Goal: Transaction & Acquisition: Purchase product/service

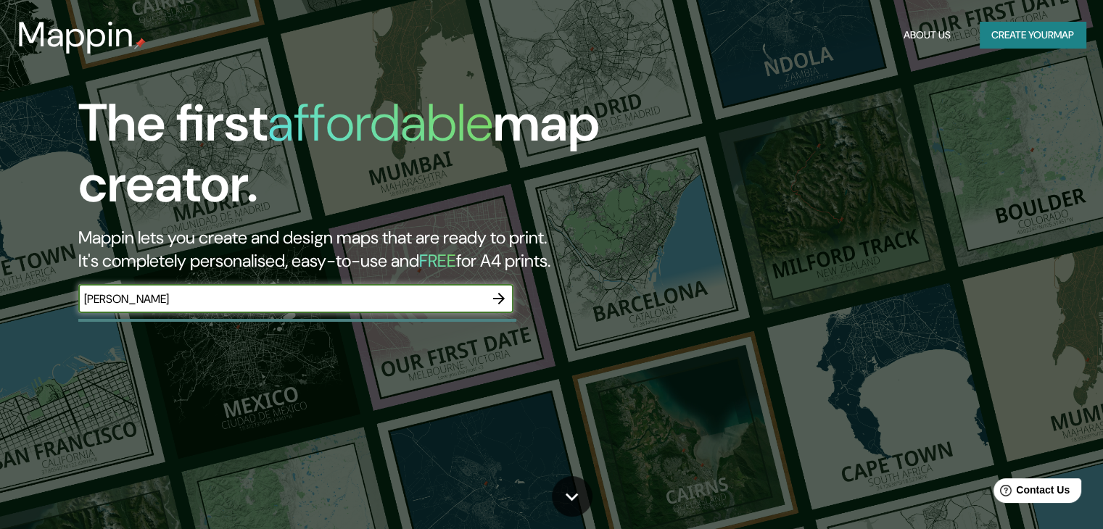
type input "[PERSON_NAME]"
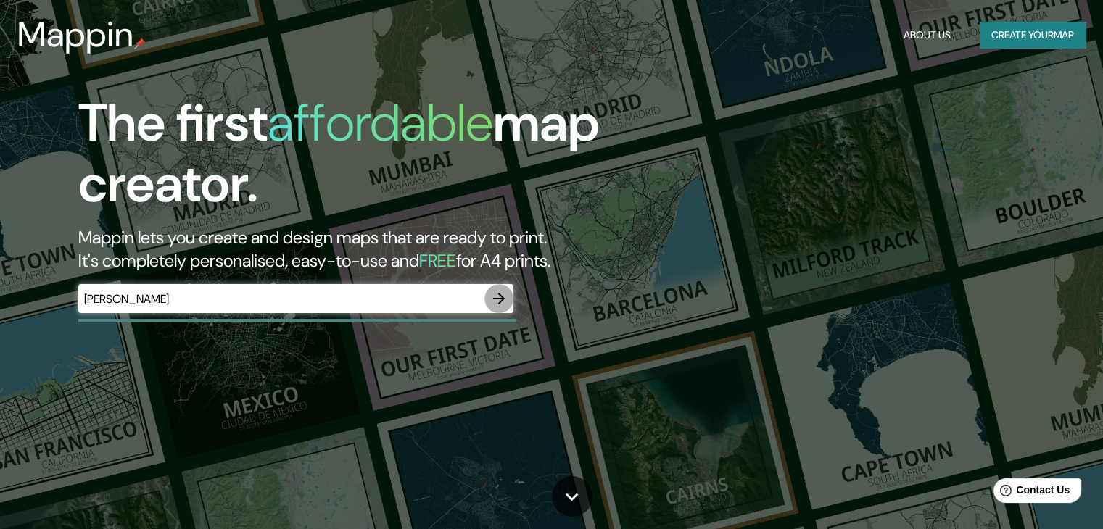
click at [505, 296] on icon "button" at bounding box center [498, 298] width 17 height 17
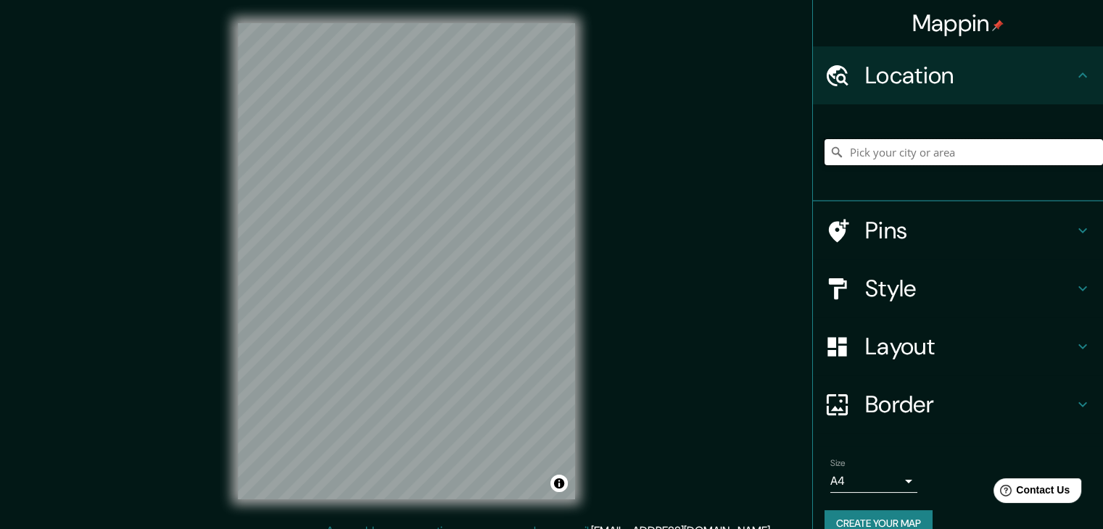
click at [929, 160] on input "Pick your city or area" at bounding box center [964, 152] width 278 height 26
click at [740, 200] on div "Mappin Location Pins Style Layout Border Choose a border. Hint : you can make l…" at bounding box center [551, 273] width 1103 height 546
click at [656, 199] on div "Mappin Location Pins Style Layout Border Choose a border. Hint : you can make l…" at bounding box center [551, 273] width 1103 height 546
click at [928, 141] on input "Pick your city or area" at bounding box center [964, 152] width 278 height 26
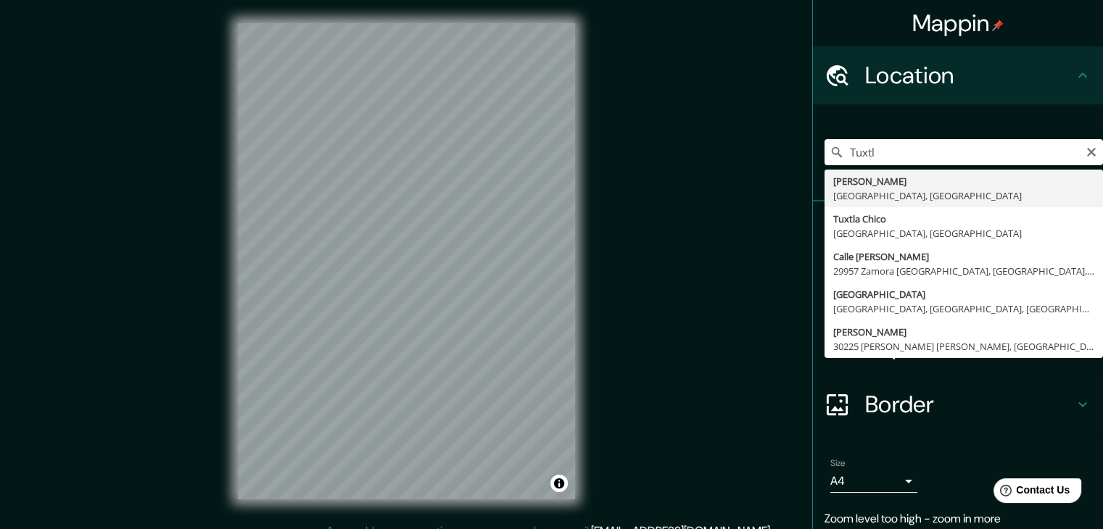
type input "Tuxtla [PERSON_NAME], [GEOGRAPHIC_DATA], [GEOGRAPHIC_DATA]"
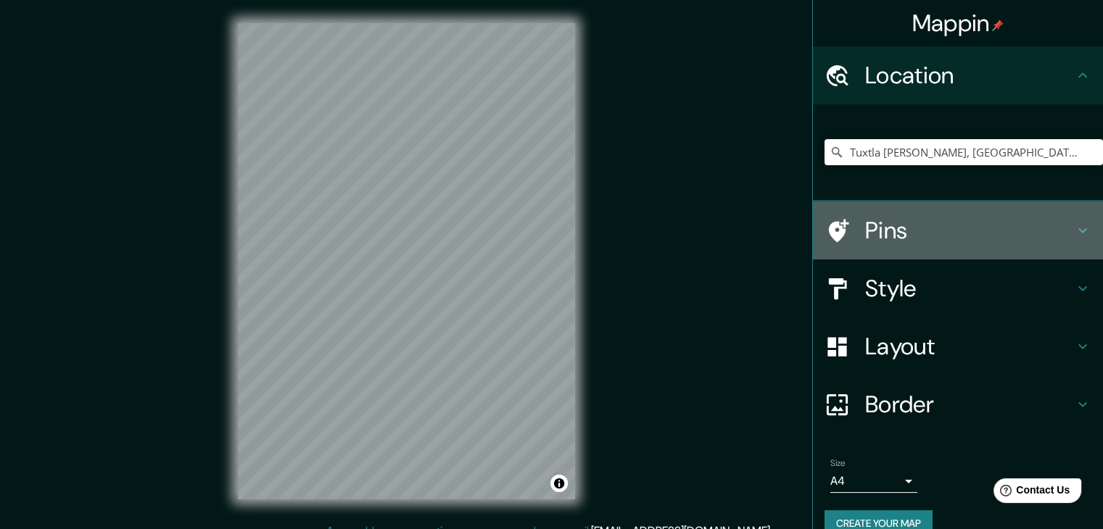
click at [984, 234] on h4 "Pins" at bounding box center [969, 230] width 209 height 29
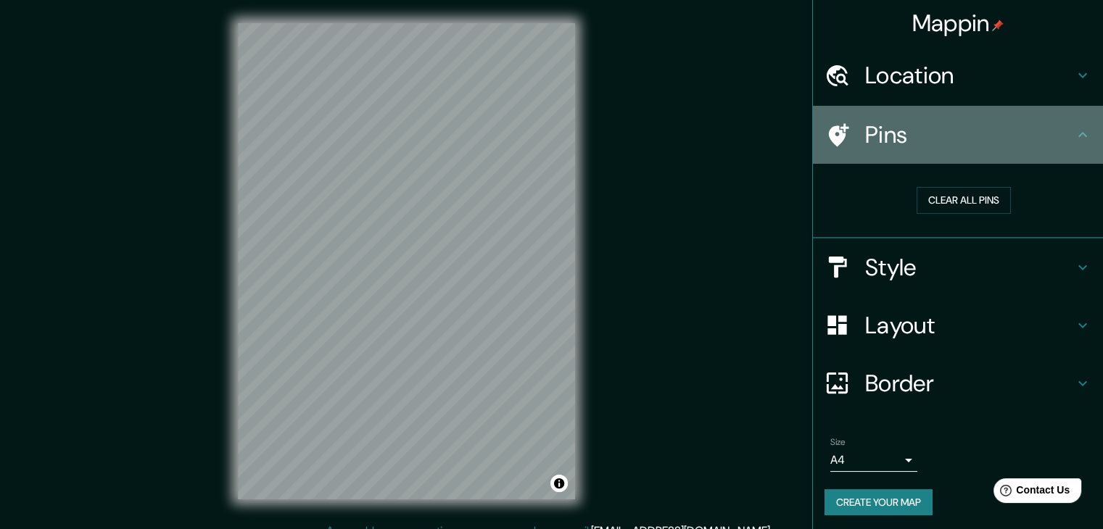
click at [1038, 144] on h4 "Pins" at bounding box center [969, 134] width 209 height 29
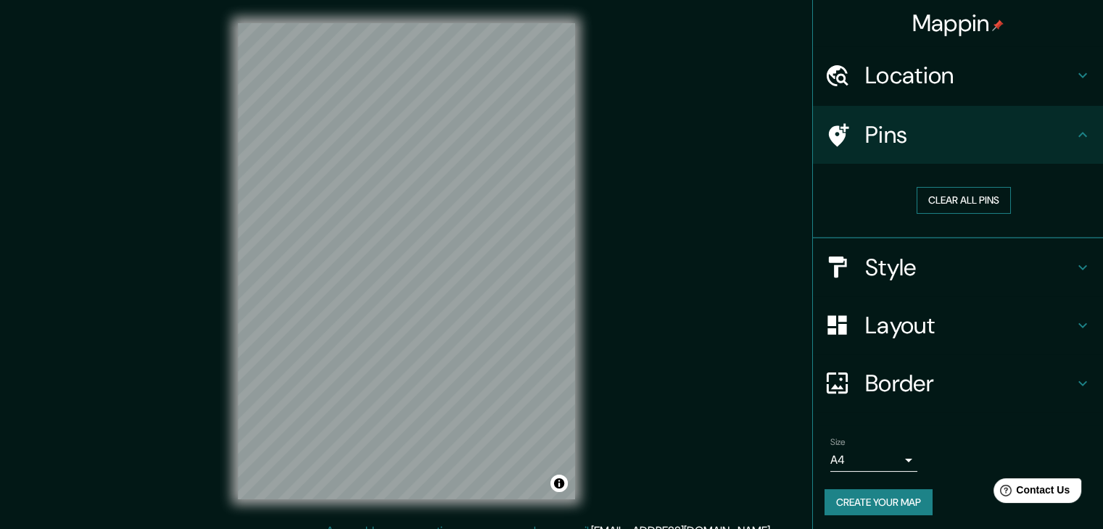
click at [961, 202] on button "Clear all pins" at bounding box center [964, 200] width 94 height 27
click at [1074, 139] on icon at bounding box center [1082, 134] width 17 height 17
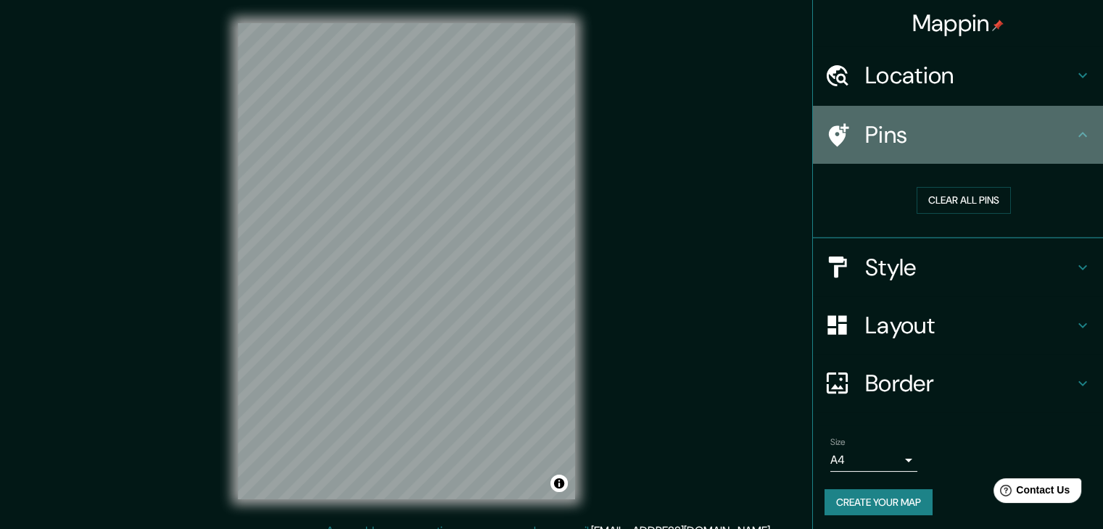
click at [1074, 139] on icon at bounding box center [1082, 134] width 17 height 17
click at [1074, 136] on icon at bounding box center [1082, 134] width 17 height 17
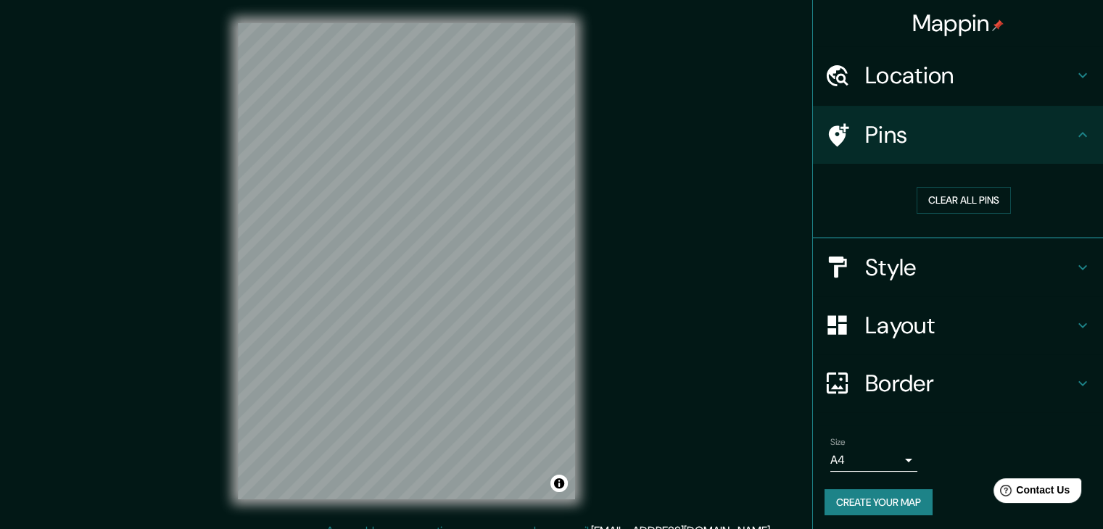
drag, startPoint x: 975, startPoint y: 138, endPoint x: 990, endPoint y: 278, distance: 140.8
click at [990, 278] on ul "Location [GEOGRAPHIC_DATA][PERSON_NAME], [GEOGRAPHIC_DATA], [GEOGRAPHIC_DATA] P…" at bounding box center [958, 289] width 290 height 487
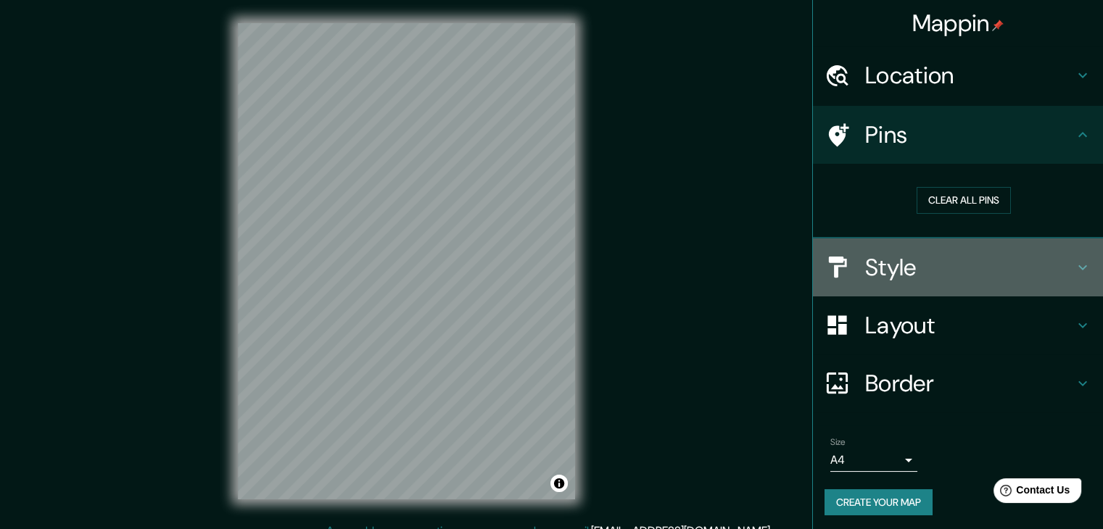
click at [990, 278] on h4 "Style" at bounding box center [969, 267] width 209 height 29
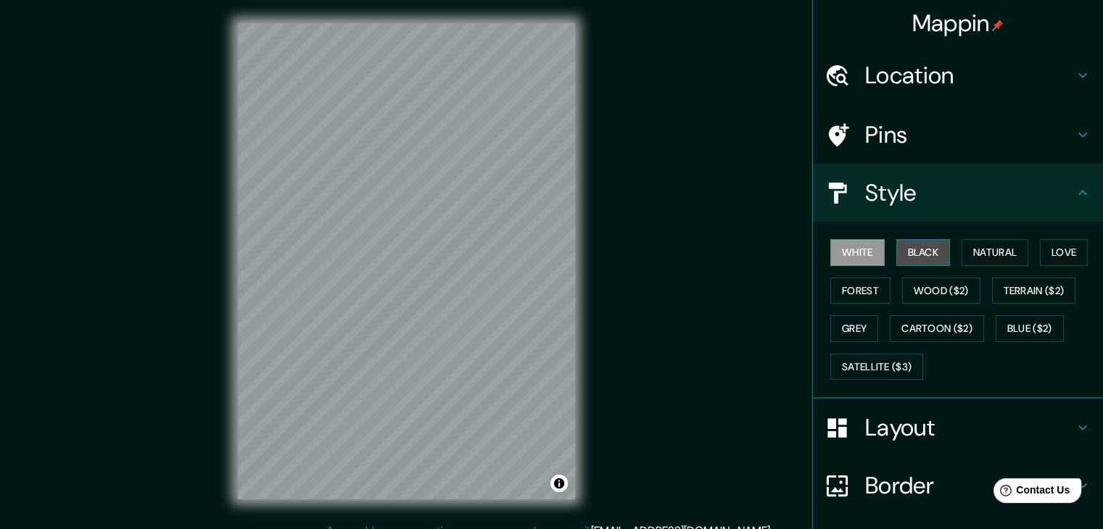
click at [920, 246] on button "Black" at bounding box center [923, 252] width 54 height 27
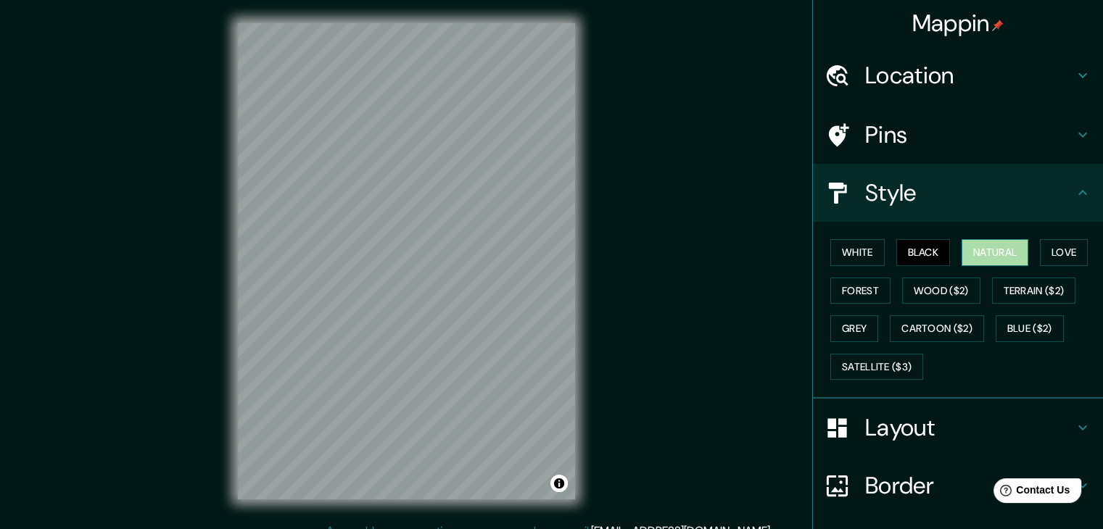
click at [982, 254] on button "Natural" at bounding box center [995, 252] width 67 height 27
click at [1044, 247] on button "Love" at bounding box center [1064, 252] width 48 height 27
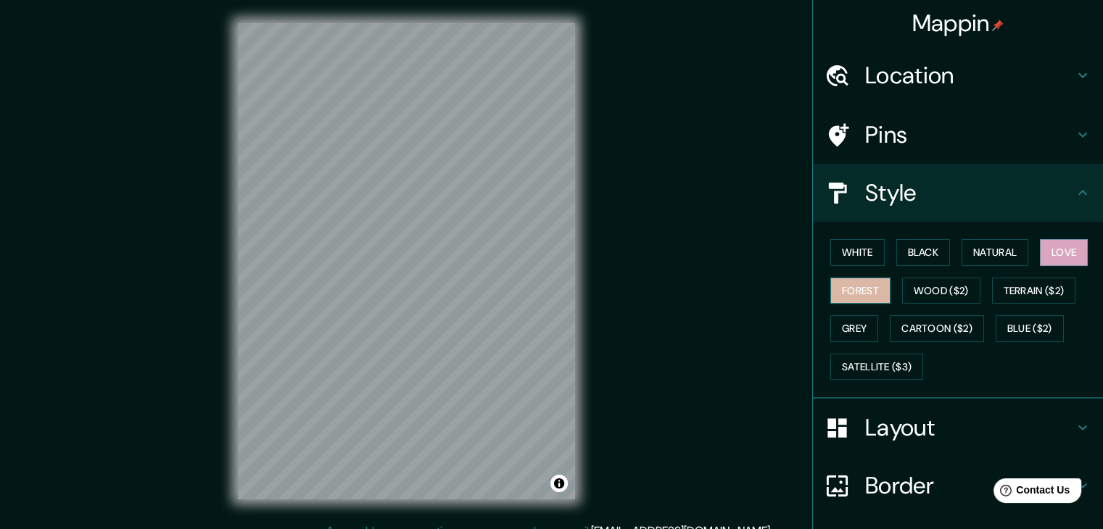
click at [840, 289] on button "Forest" at bounding box center [860, 291] width 60 height 27
click at [540, 253] on div at bounding box center [543, 255] width 12 height 12
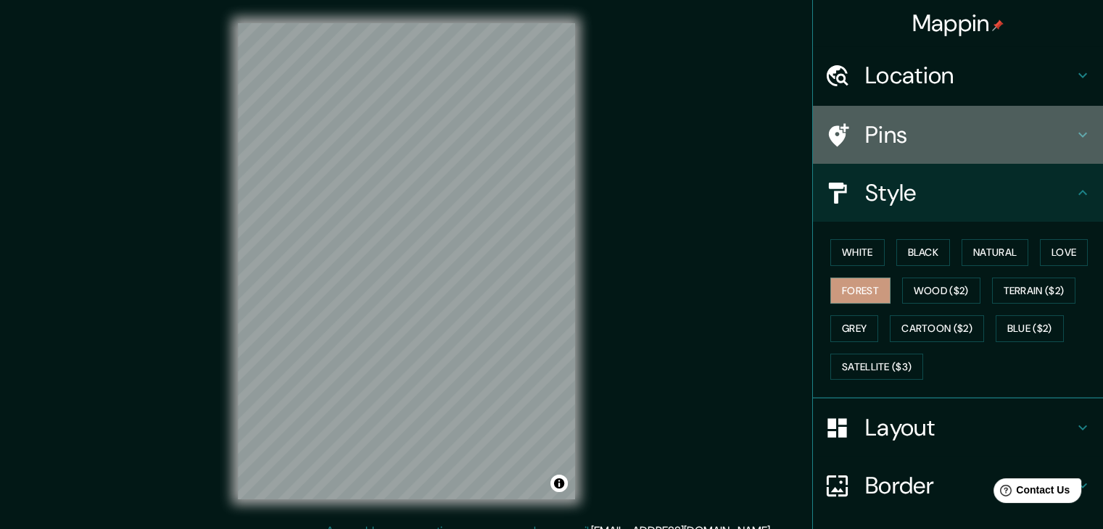
click at [935, 135] on h4 "Pins" at bounding box center [969, 134] width 209 height 29
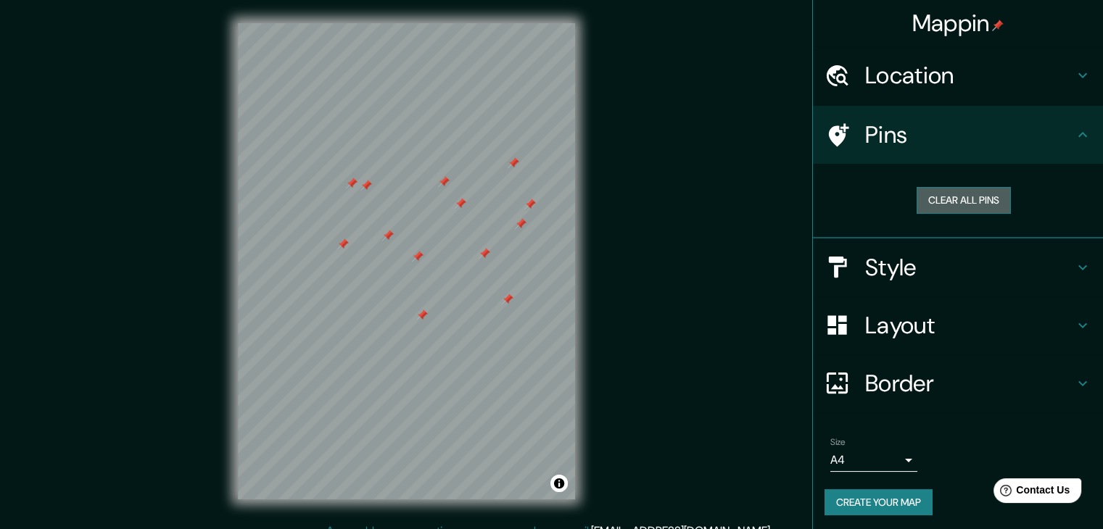
click at [931, 199] on button "Clear all pins" at bounding box center [964, 200] width 94 height 27
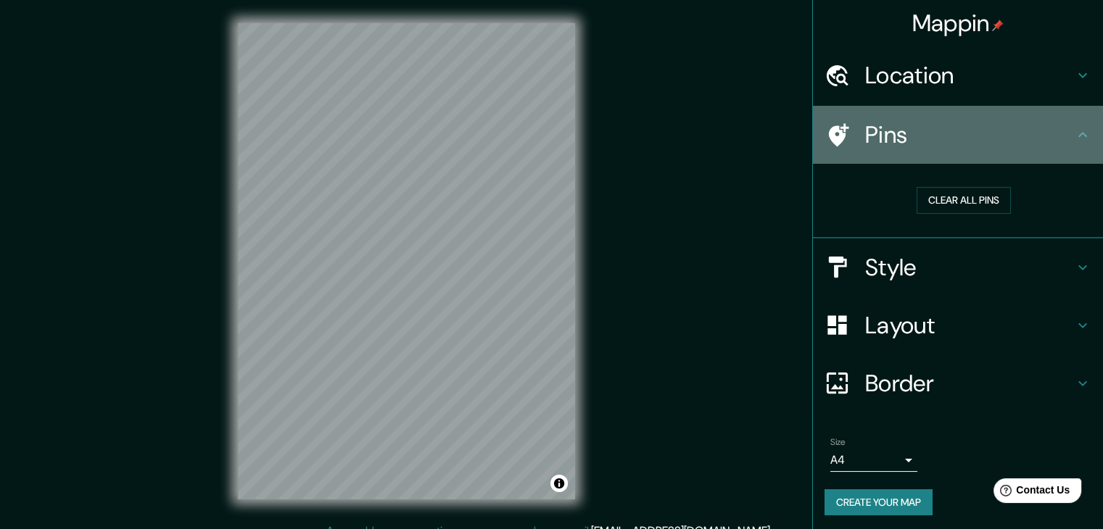
click at [996, 146] on h4 "Pins" at bounding box center [969, 134] width 209 height 29
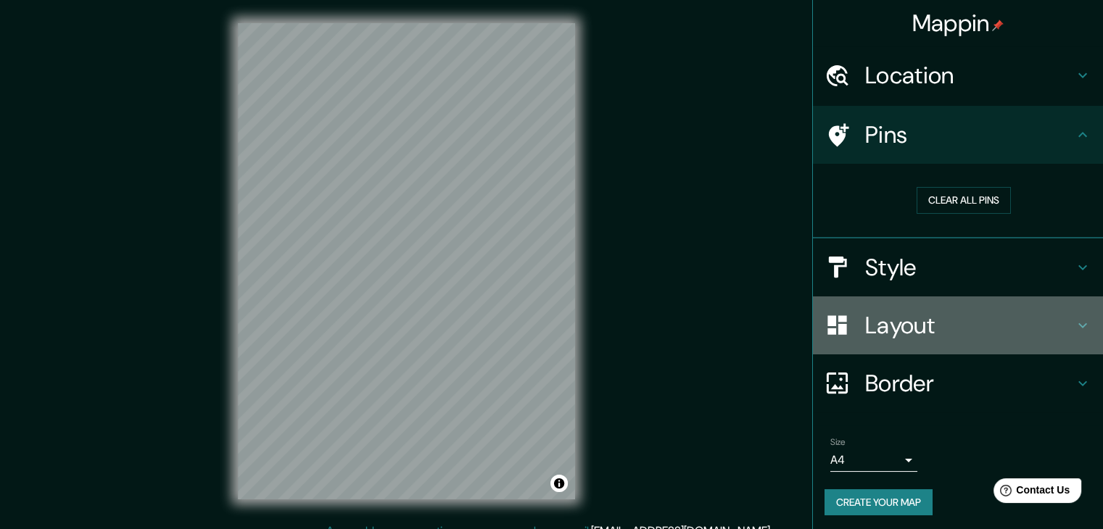
click at [1005, 314] on h4 "Layout" at bounding box center [969, 325] width 209 height 29
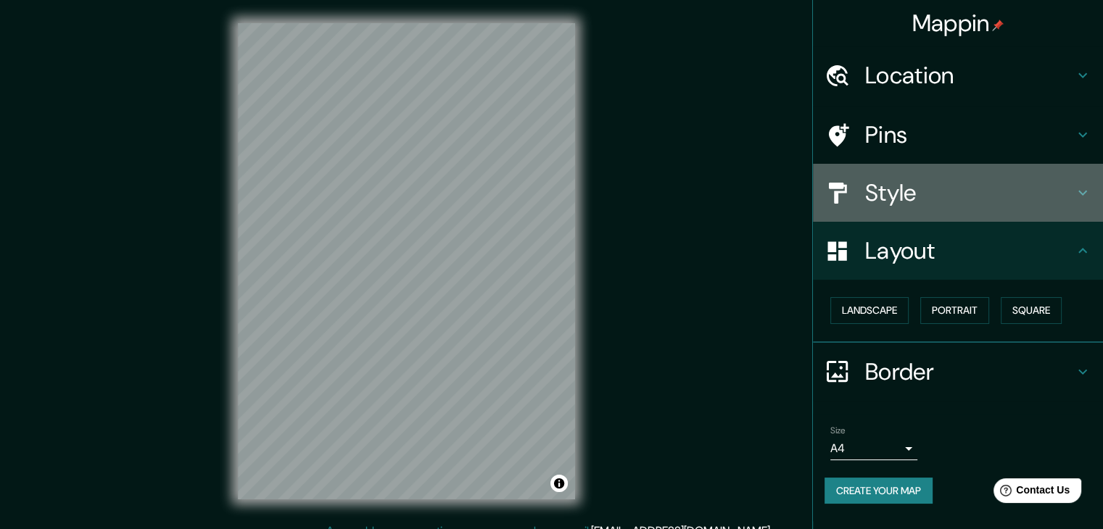
click at [956, 200] on h4 "Style" at bounding box center [969, 192] width 209 height 29
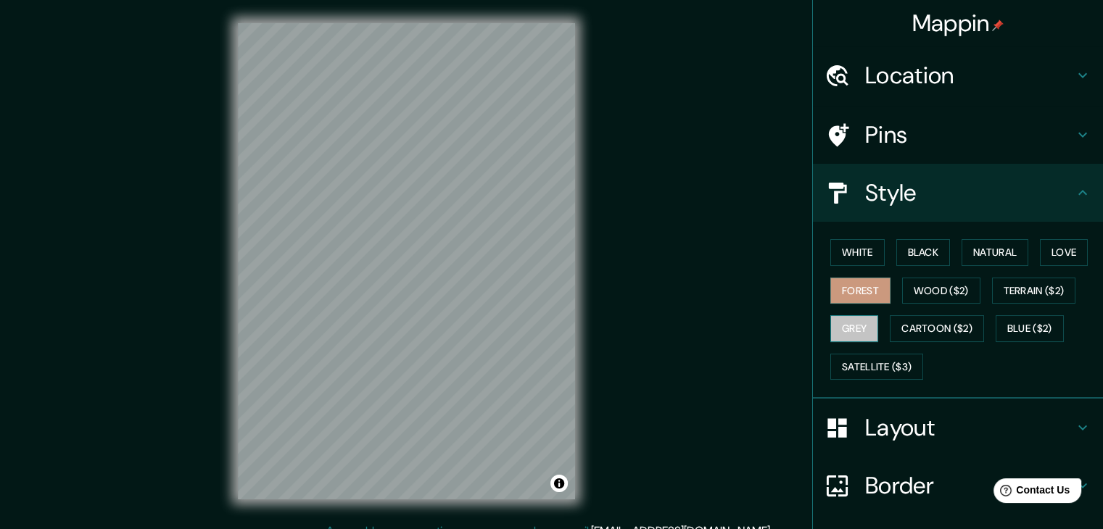
click at [844, 321] on button "Grey" at bounding box center [854, 328] width 48 height 27
click at [858, 247] on button "White" at bounding box center [857, 252] width 54 height 27
click at [853, 326] on button "Grey" at bounding box center [854, 328] width 48 height 27
click at [867, 242] on button "White" at bounding box center [857, 252] width 54 height 27
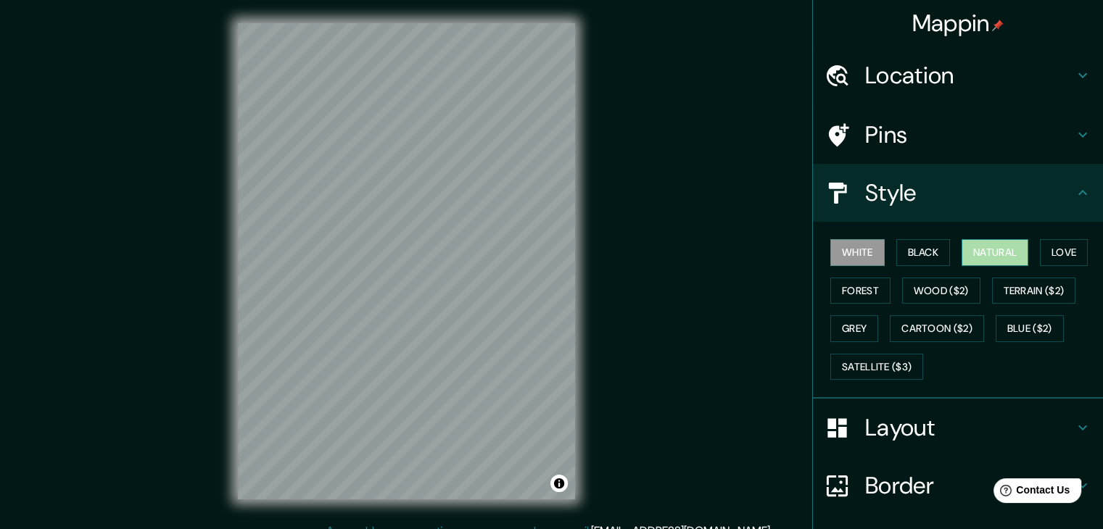
click at [986, 249] on button "Natural" at bounding box center [995, 252] width 67 height 27
click at [862, 328] on button "Grey" at bounding box center [854, 328] width 48 height 27
click at [853, 244] on button "White" at bounding box center [857, 252] width 54 height 27
click at [844, 327] on button "Grey" at bounding box center [854, 328] width 48 height 27
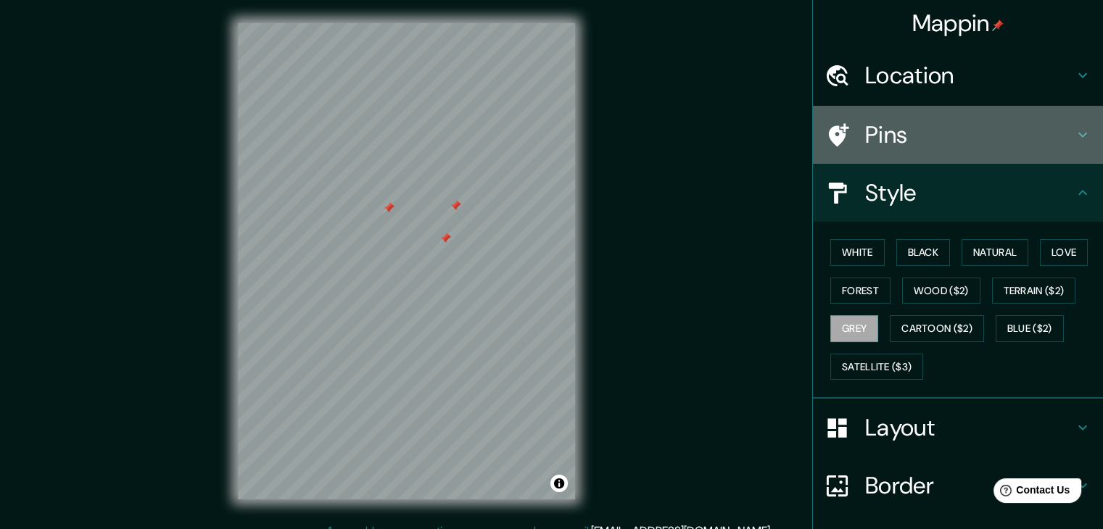
click at [893, 147] on h4 "Pins" at bounding box center [969, 134] width 209 height 29
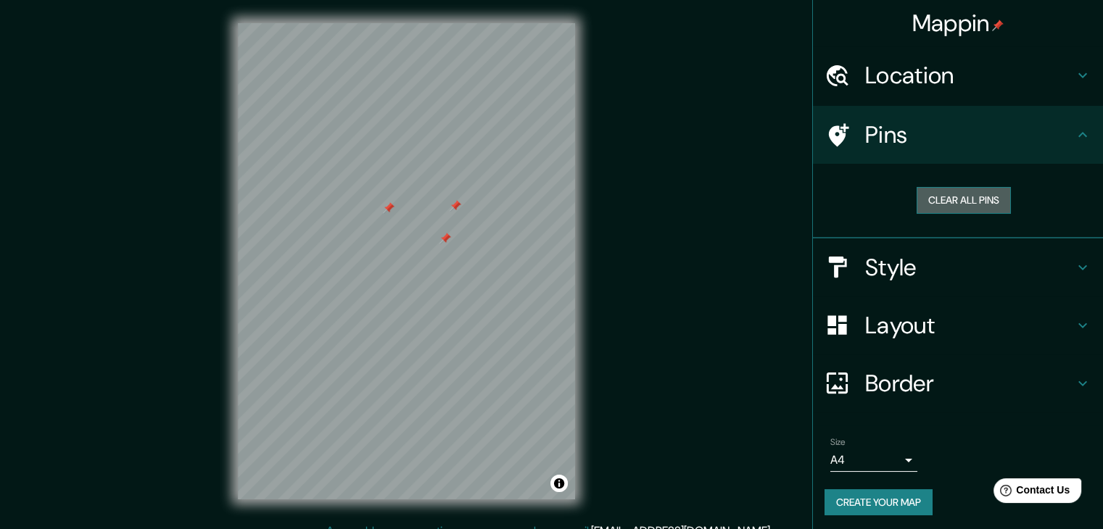
click at [936, 199] on button "Clear all pins" at bounding box center [964, 200] width 94 height 27
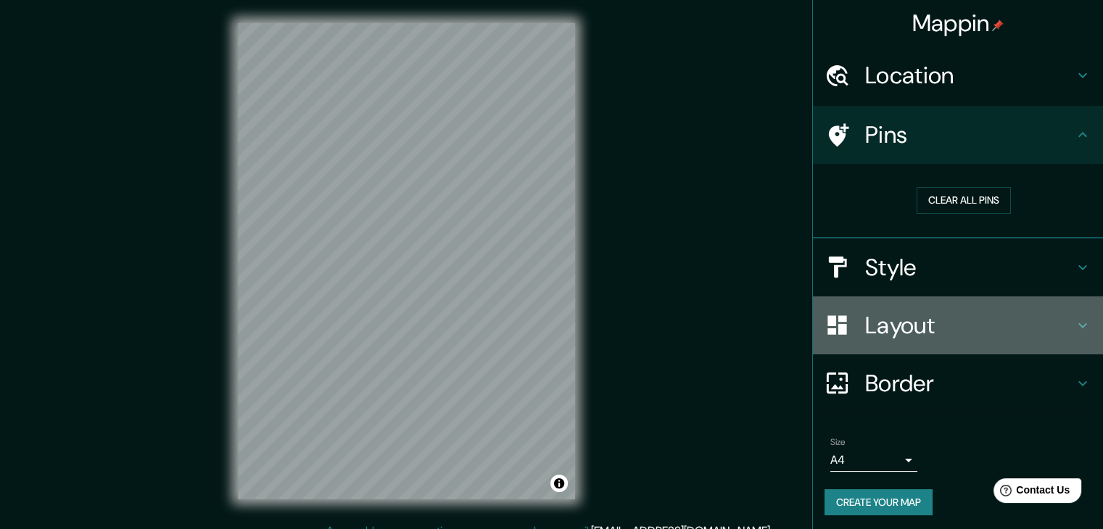
click at [888, 330] on h4 "Layout" at bounding box center [969, 325] width 209 height 29
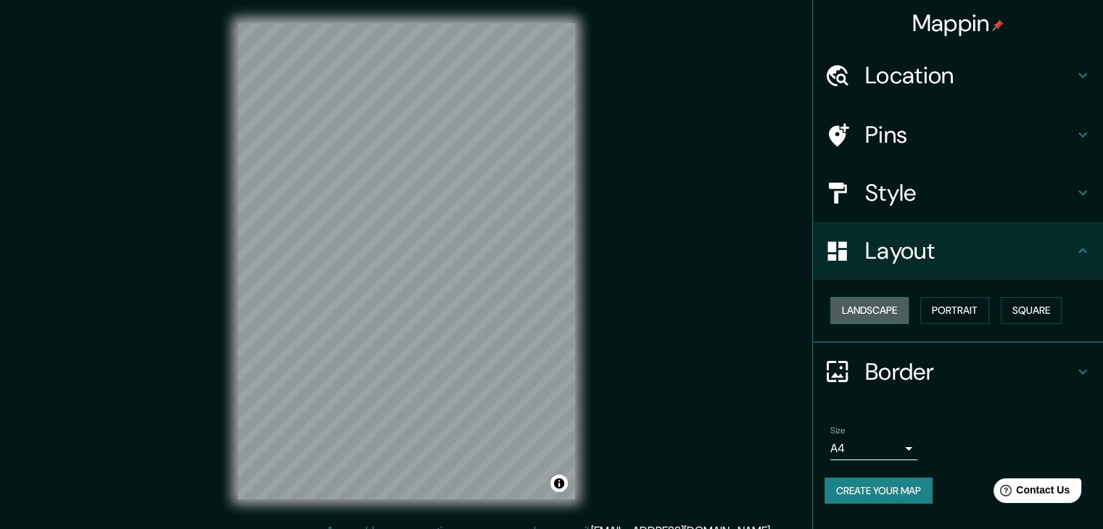
click at [864, 311] on button "Landscape" at bounding box center [869, 310] width 78 height 27
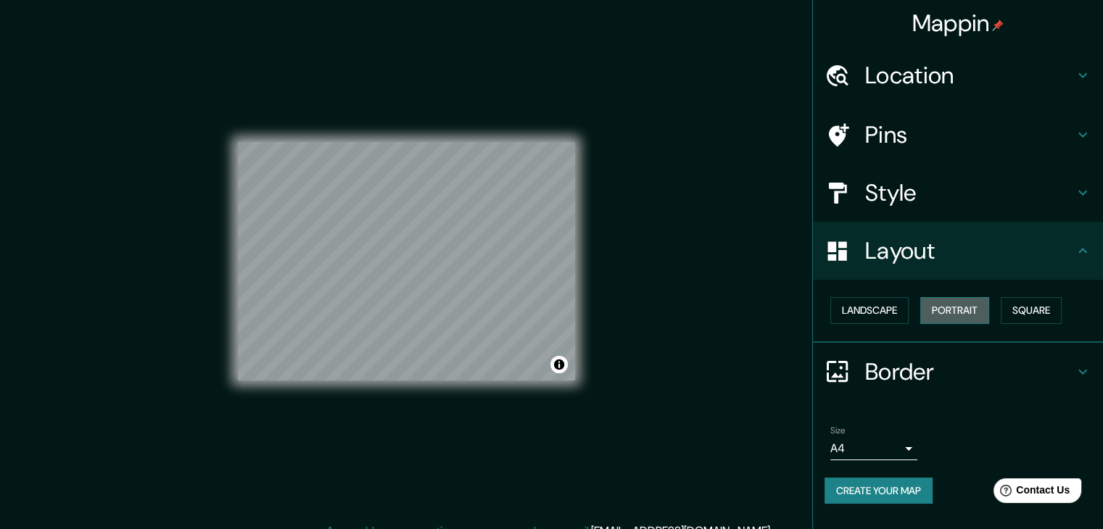
click at [967, 310] on button "Portrait" at bounding box center [954, 310] width 69 height 27
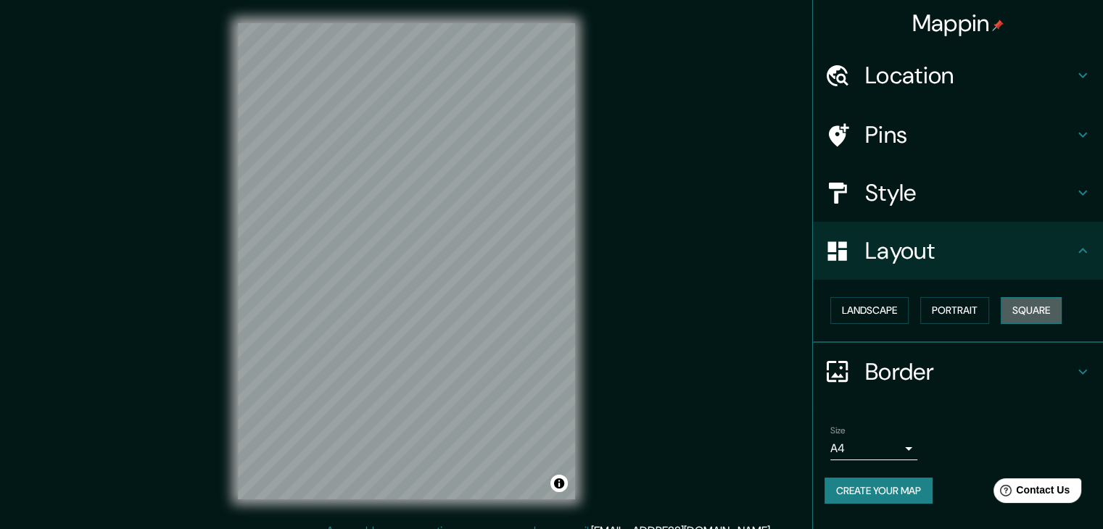
click at [1042, 310] on button "Square" at bounding box center [1031, 310] width 61 height 27
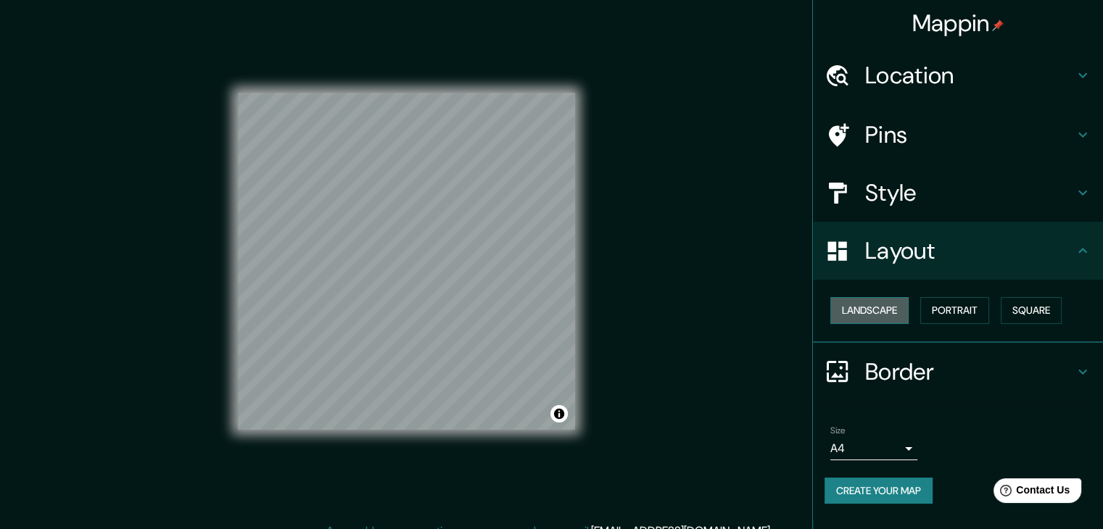
click at [887, 305] on button "Landscape" at bounding box center [869, 310] width 78 height 27
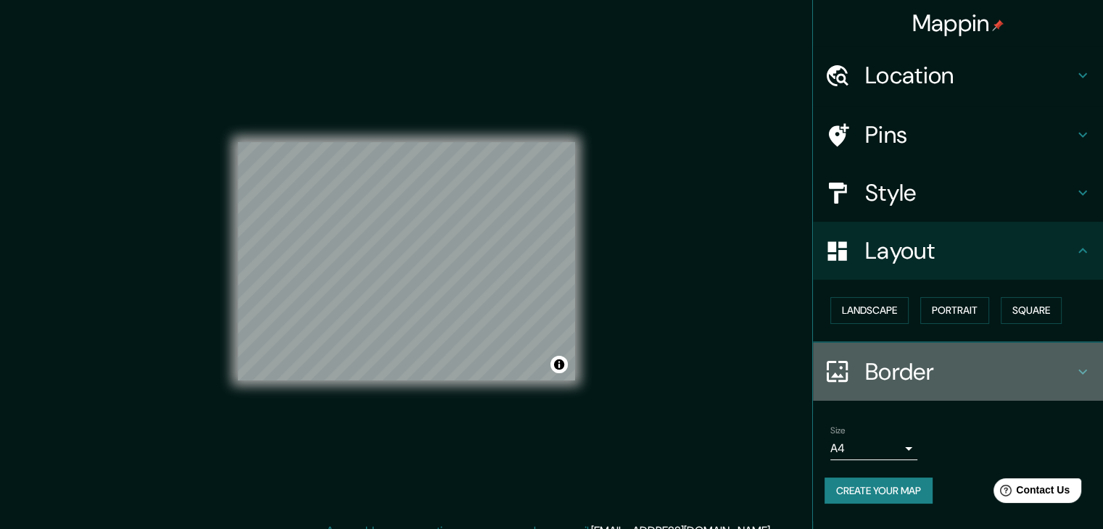
click at [995, 358] on h4 "Border" at bounding box center [969, 372] width 209 height 29
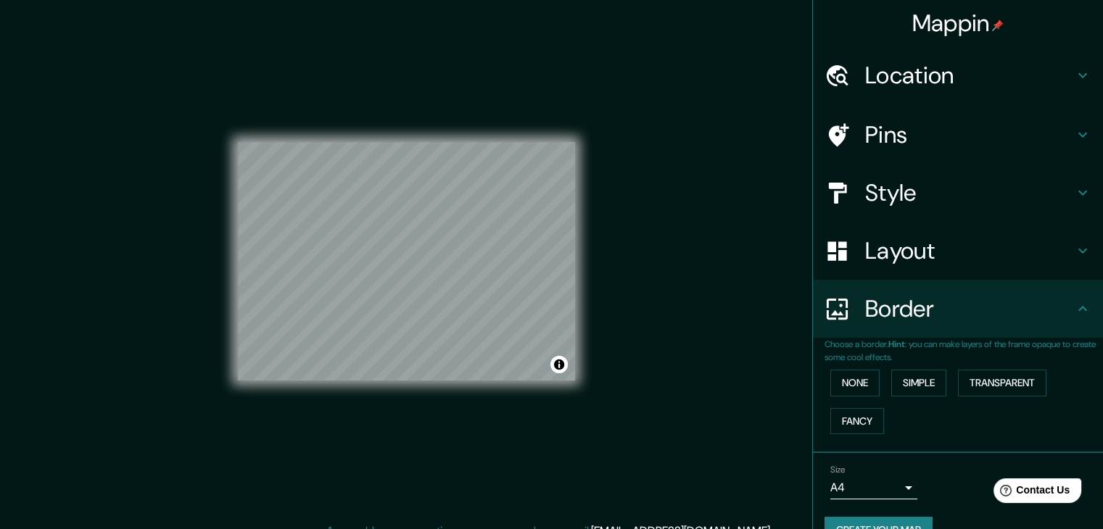
scroll to position [30, 0]
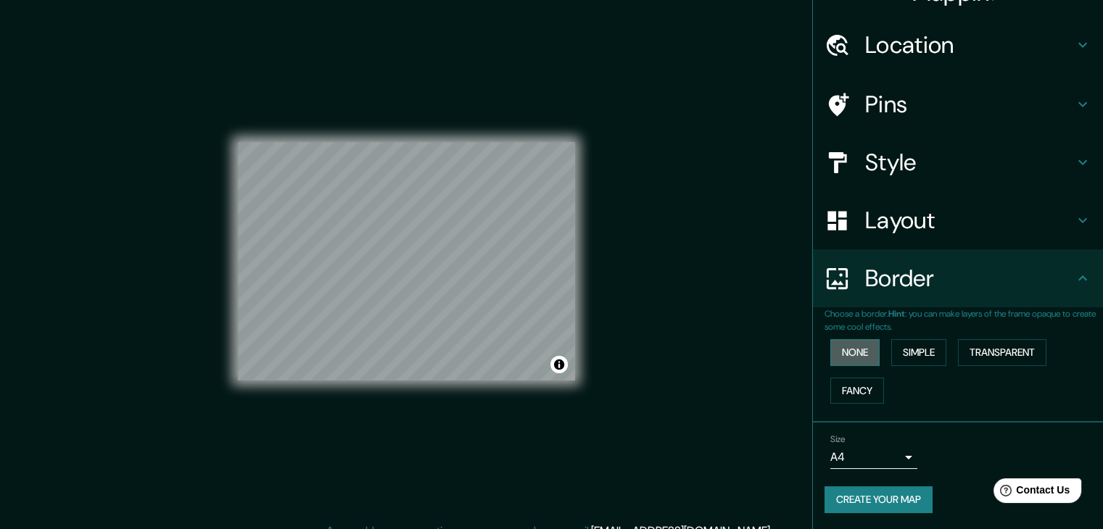
click at [844, 356] on button "None" at bounding box center [854, 352] width 49 height 27
click at [892, 356] on button "Simple" at bounding box center [918, 352] width 55 height 27
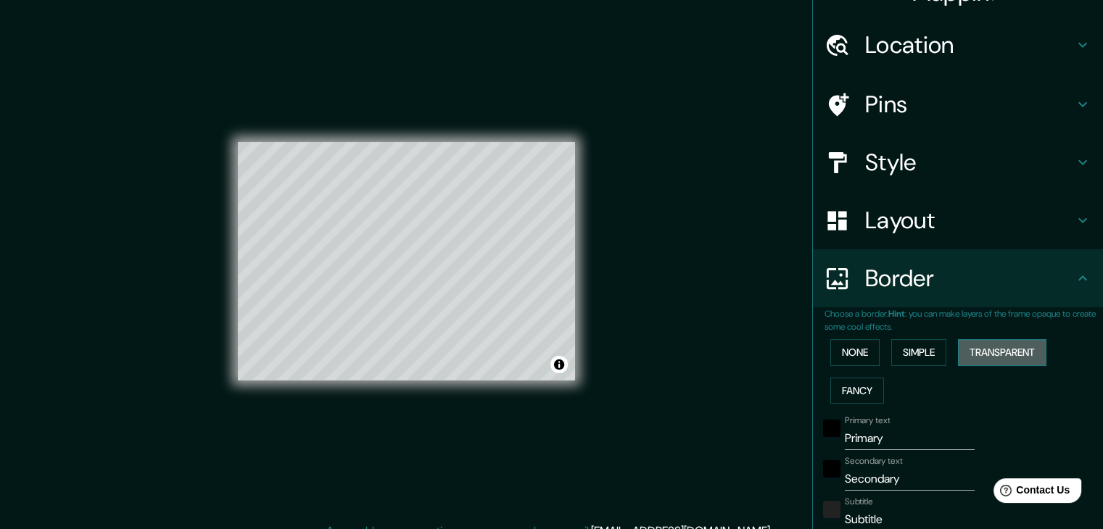
click at [991, 344] on button "Transparent" at bounding box center [1002, 352] width 88 height 27
click at [857, 390] on button "Fancy" at bounding box center [857, 391] width 54 height 27
click at [995, 352] on button "Transparent" at bounding box center [1002, 352] width 88 height 27
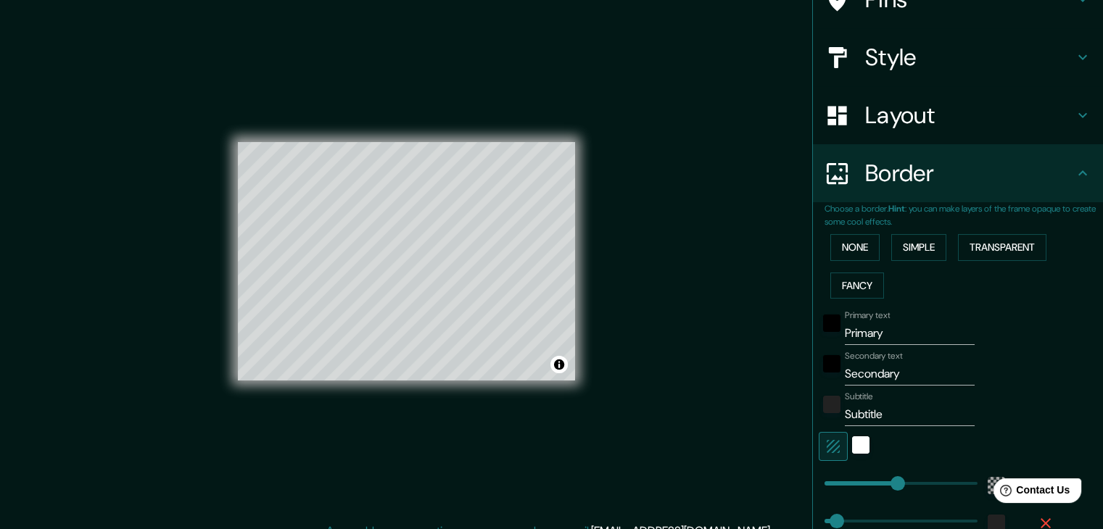
scroll to position [146, 0]
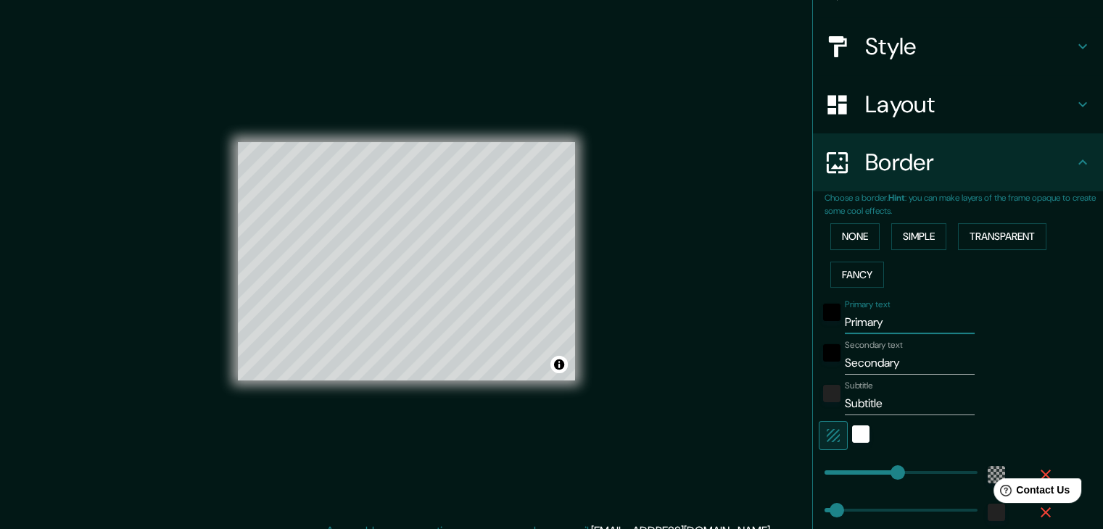
click at [862, 323] on input "Primary" at bounding box center [910, 322] width 130 height 23
type input "Z"
type input "223"
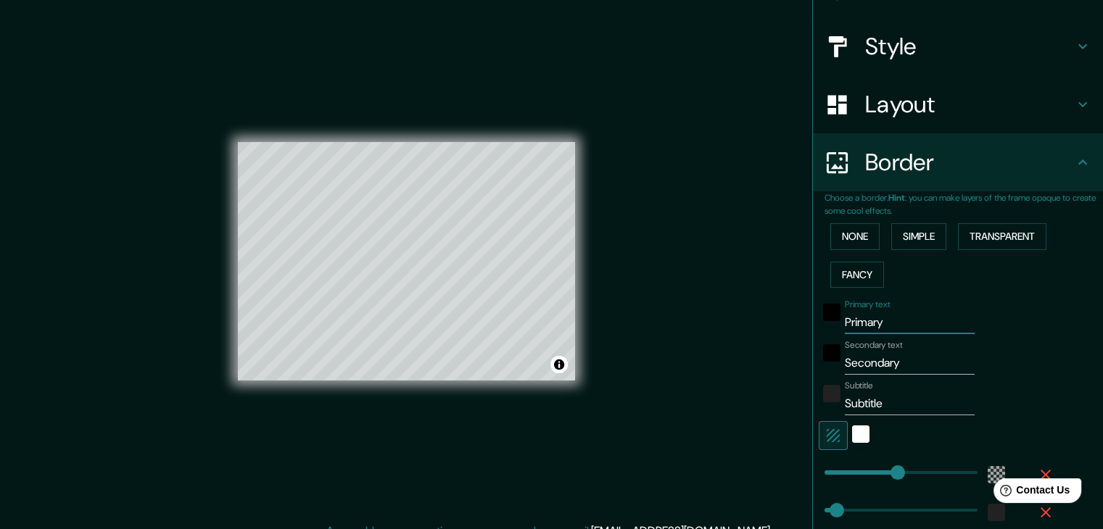
type input "37"
type input "ZIU"
type input "223"
type input "37"
type input "ZIUM"
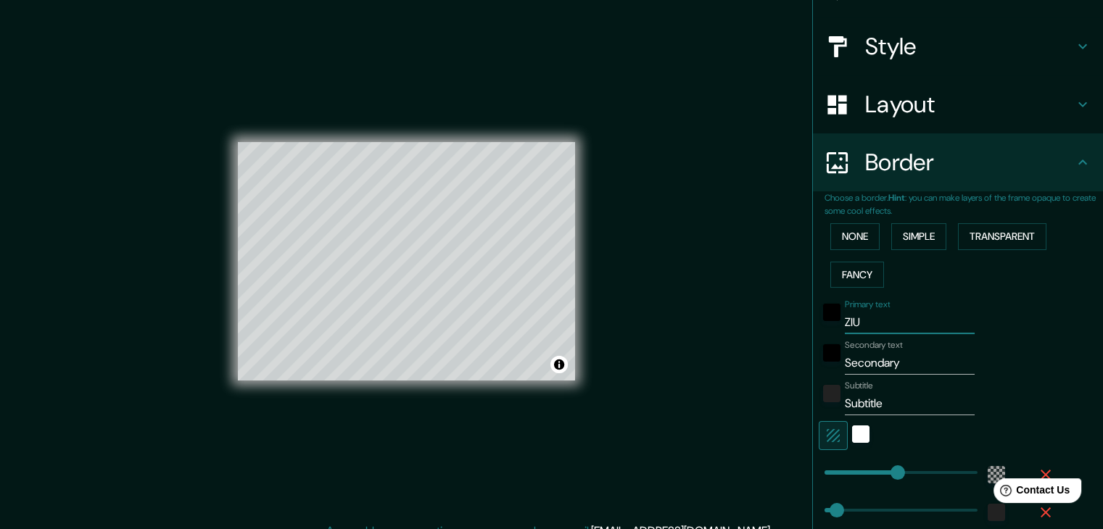
type input "223"
type input "37"
type input "ZIUM"
click at [823, 311] on div "black" at bounding box center [831, 312] width 17 height 17
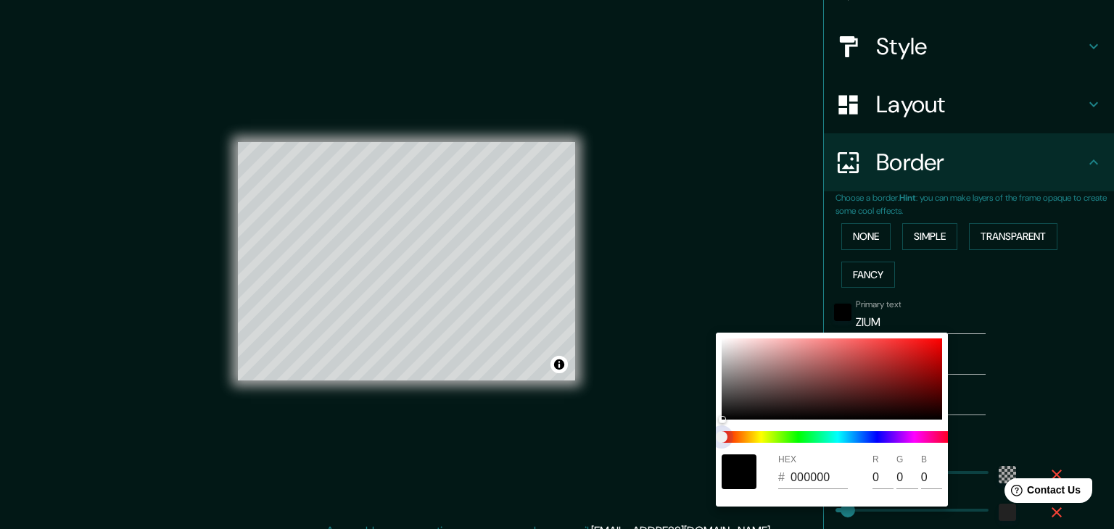
type input "223"
type input "37"
click at [877, 434] on span at bounding box center [838, 437] width 232 height 12
type input "223"
type input "37"
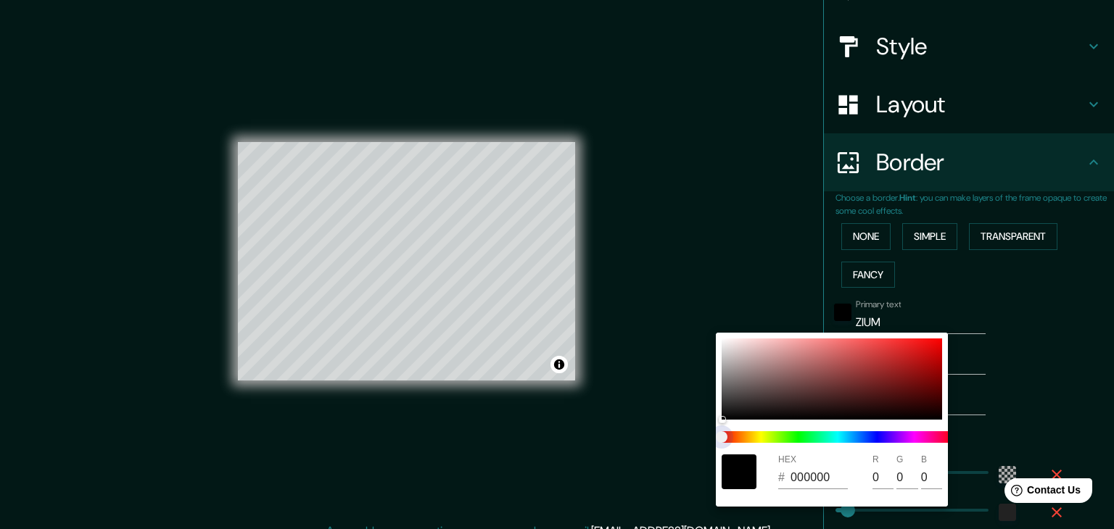
click at [872, 439] on span at bounding box center [838, 437] width 232 height 12
type input "223"
type input "37"
click at [872, 439] on span at bounding box center [838, 437] width 232 height 12
type input "223"
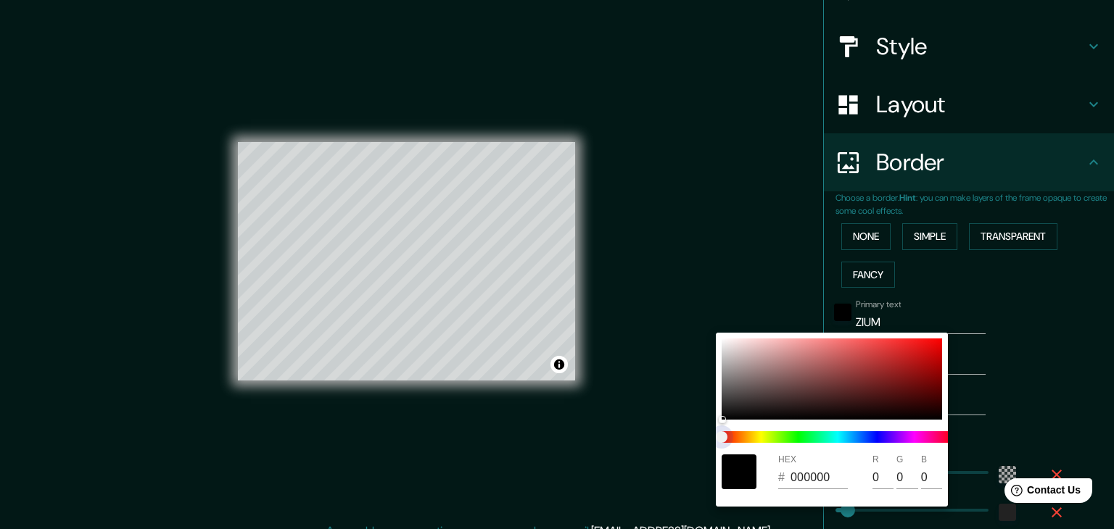
type input "37"
click at [872, 439] on span at bounding box center [838, 437] width 232 height 12
type input "223"
type input "37"
type input "223"
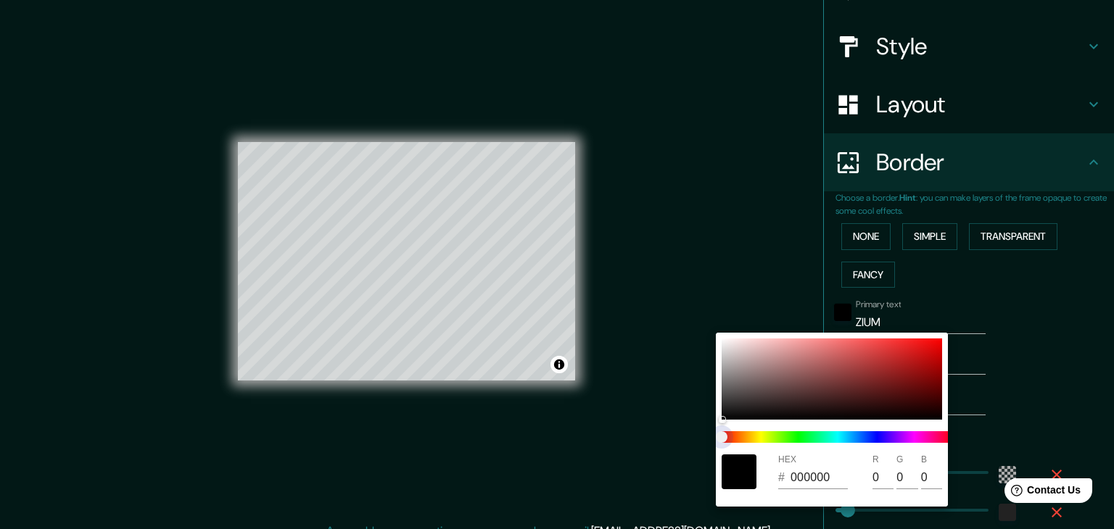
type input "37"
type input "223"
type input "37"
type input "223"
type input "37"
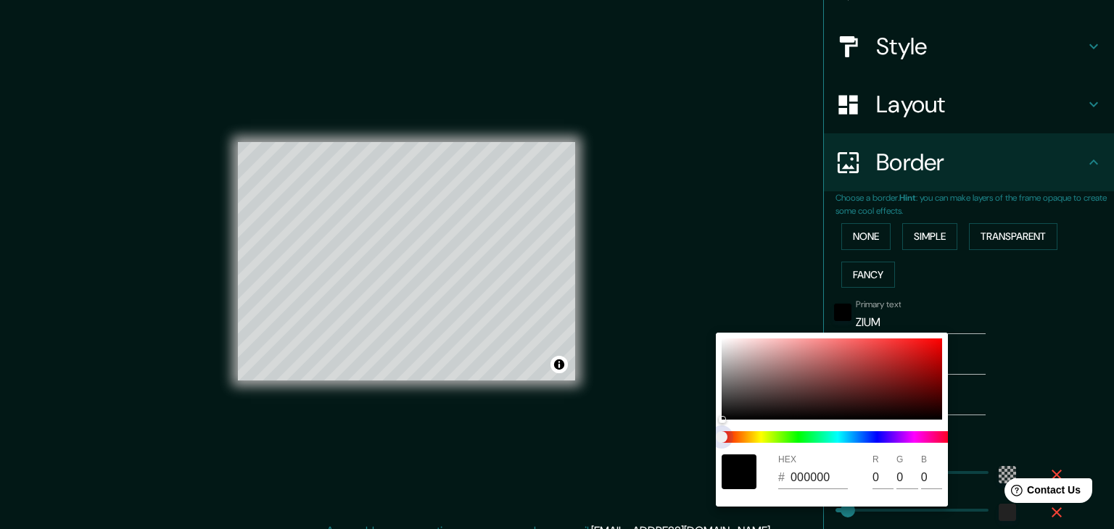
type input "223"
type input "37"
drag, startPoint x: 724, startPoint y: 437, endPoint x: 827, endPoint y: 435, distance: 102.3
click at [827, 435] on span at bounding box center [838, 437] width 232 height 12
type input "223"
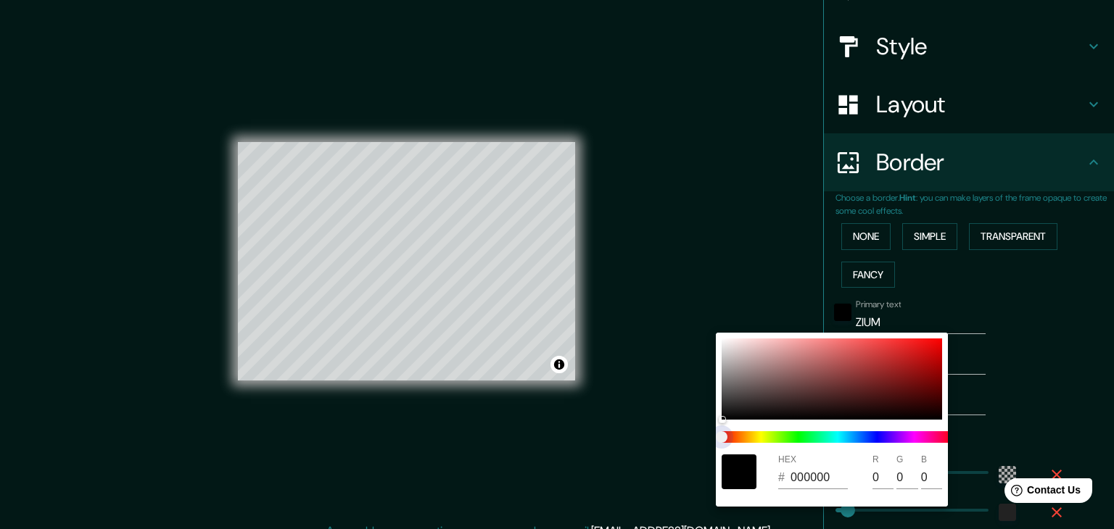
type input "37"
click at [827, 435] on span at bounding box center [838, 437] width 232 height 12
type input "223"
type input "37"
click at [827, 435] on span at bounding box center [838, 437] width 232 height 12
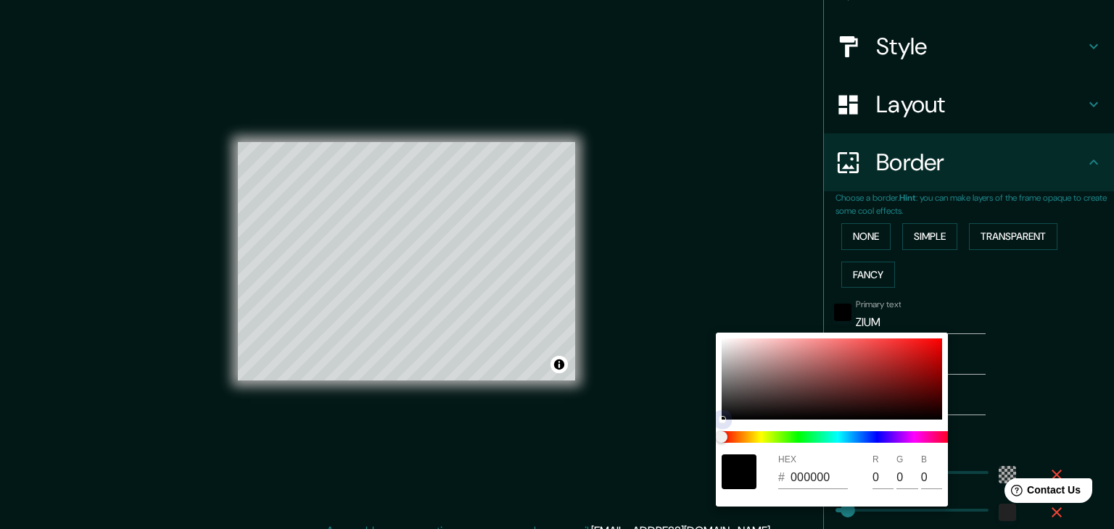
type input "223"
type input "37"
type input "2C1B1B"
type input "44"
type input "27"
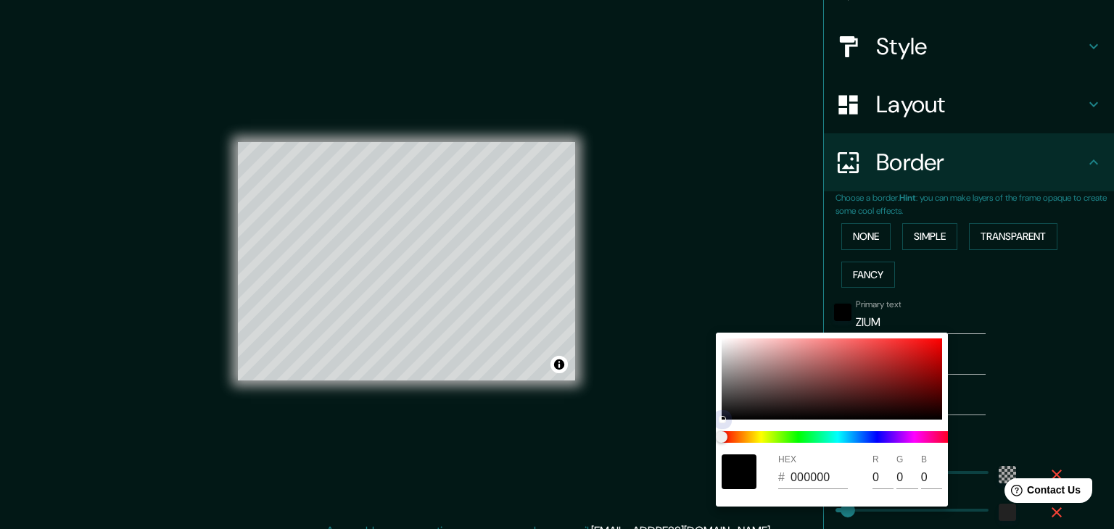
type input "27"
drag, startPoint x: 722, startPoint y: 414, endPoint x: 813, endPoint y: 406, distance: 91.0
click at [813, 406] on div at bounding box center [832, 379] width 220 height 81
type input "223"
type input "37"
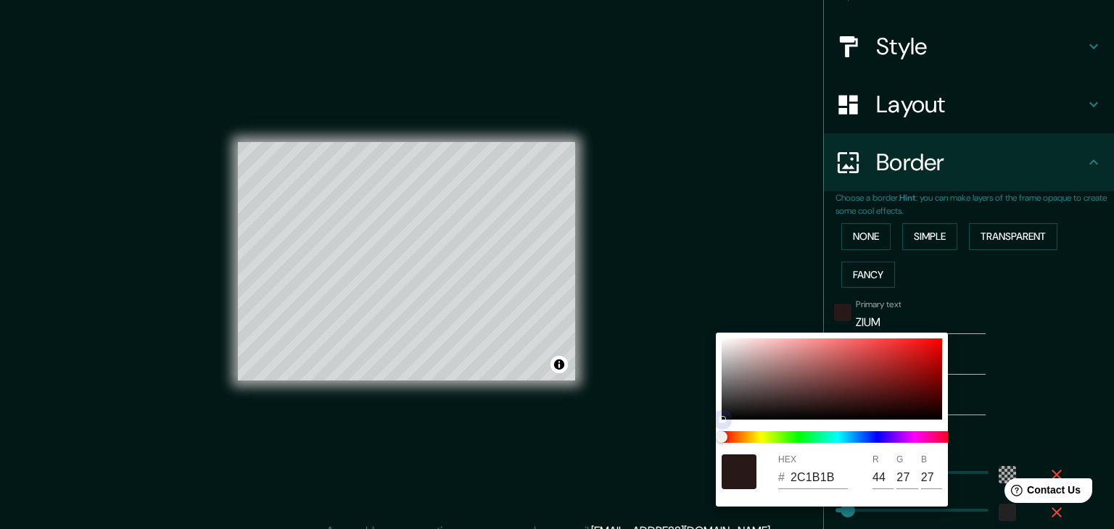
type input "291818"
type input "41"
type input "24"
type input "223"
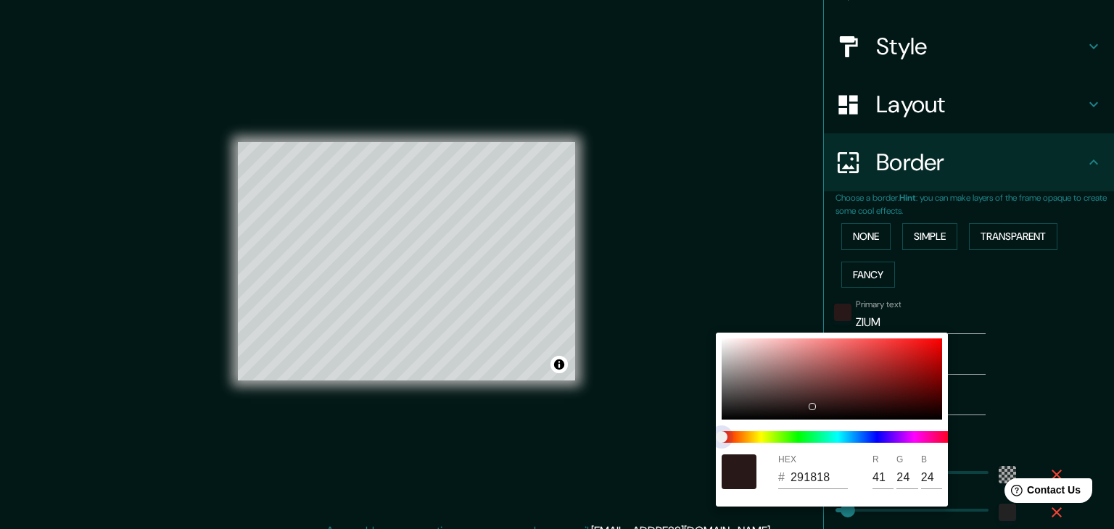
type input "37"
type input "291918"
type input "25"
type input "223"
type input "37"
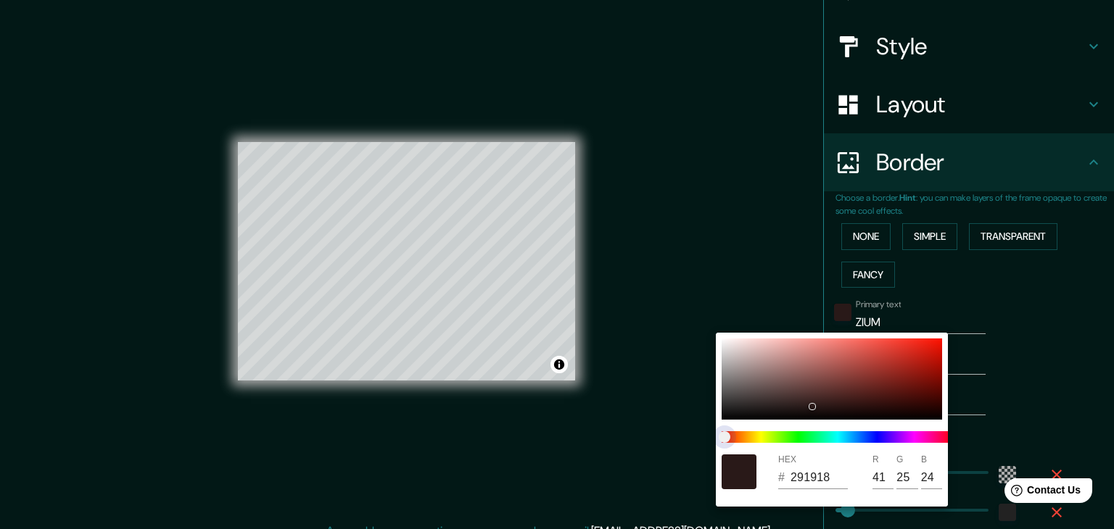
type input "292618"
type input "38"
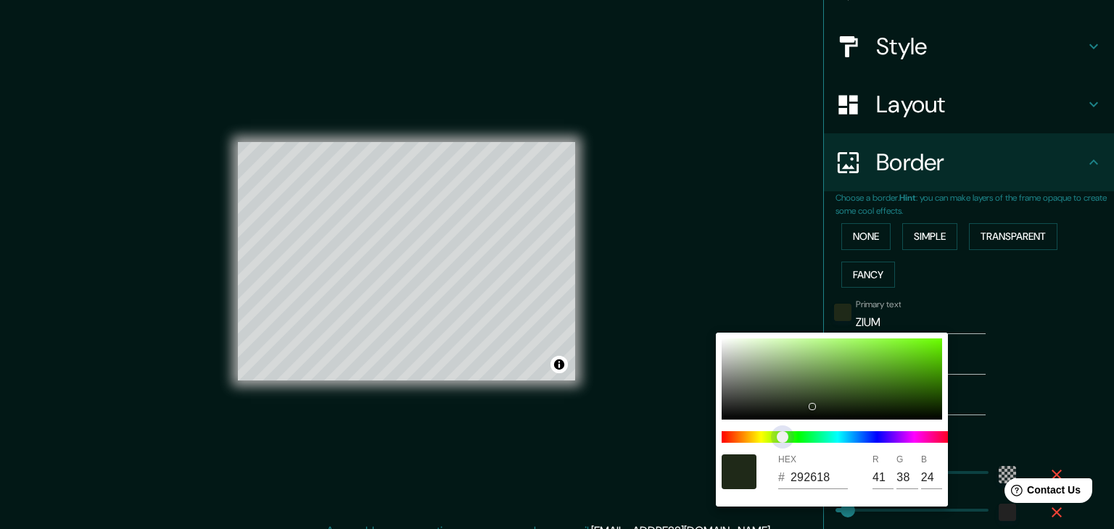
type input "223"
type input "37"
type input "1F2918"
type input "31"
type input "41"
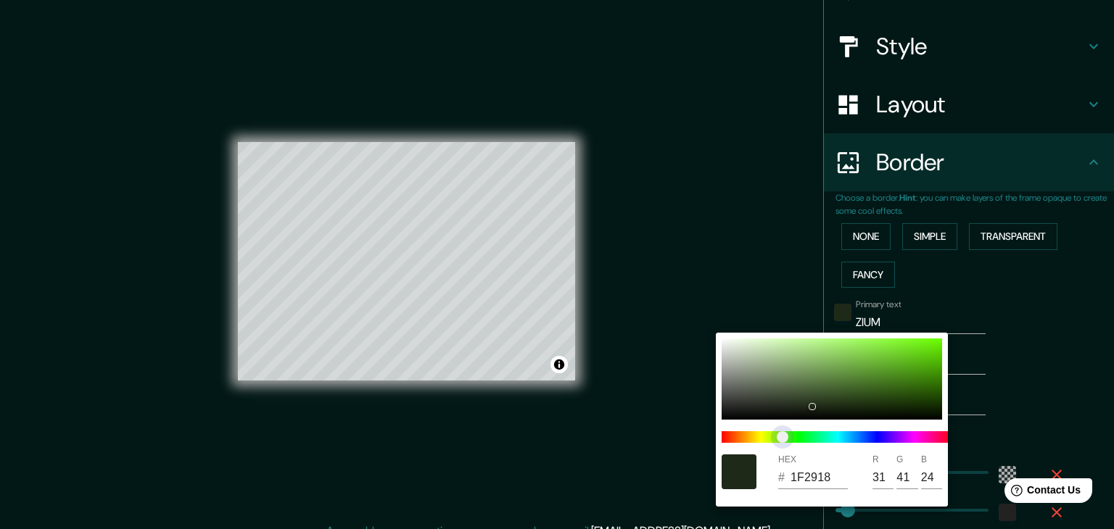
type input "223"
type input "37"
type input "1D2918"
type input "29"
type input "223"
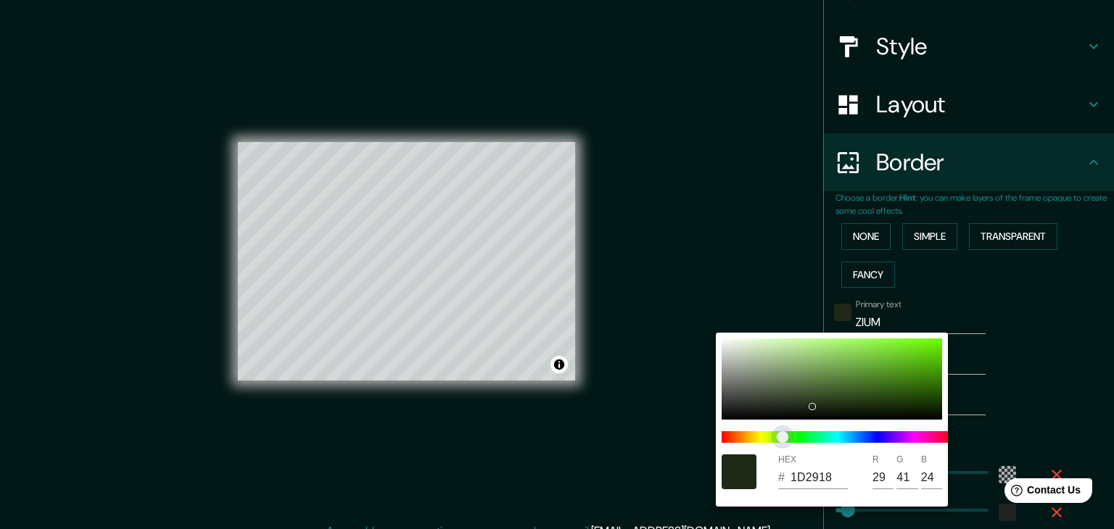
type input "37"
type input "1B2918"
type input "27"
type input "223"
type input "37"
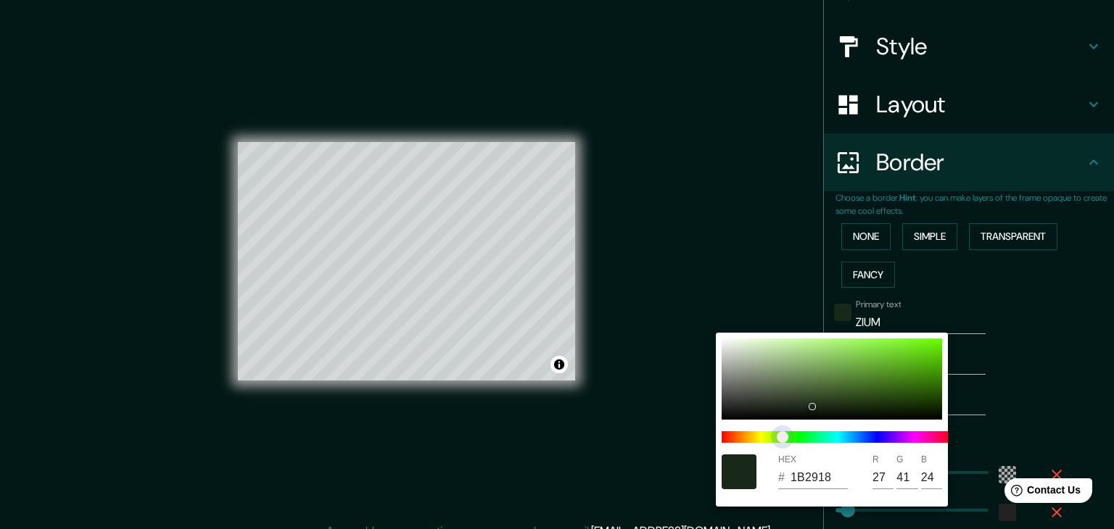
type input "182919"
type input "24"
type input "25"
type input "223"
type input "37"
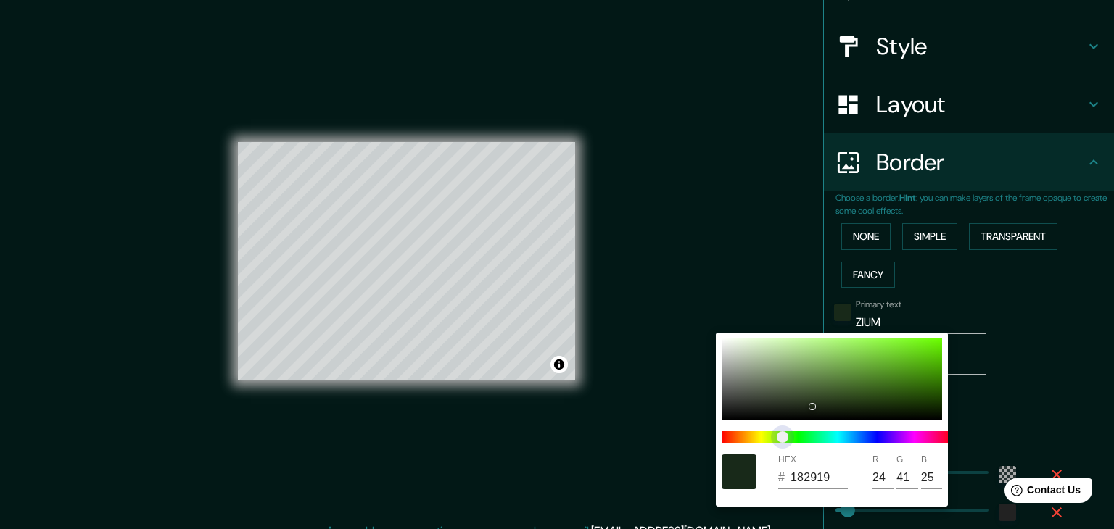
type input "18291E"
type input "30"
type input "223"
type input "37"
type input "182920"
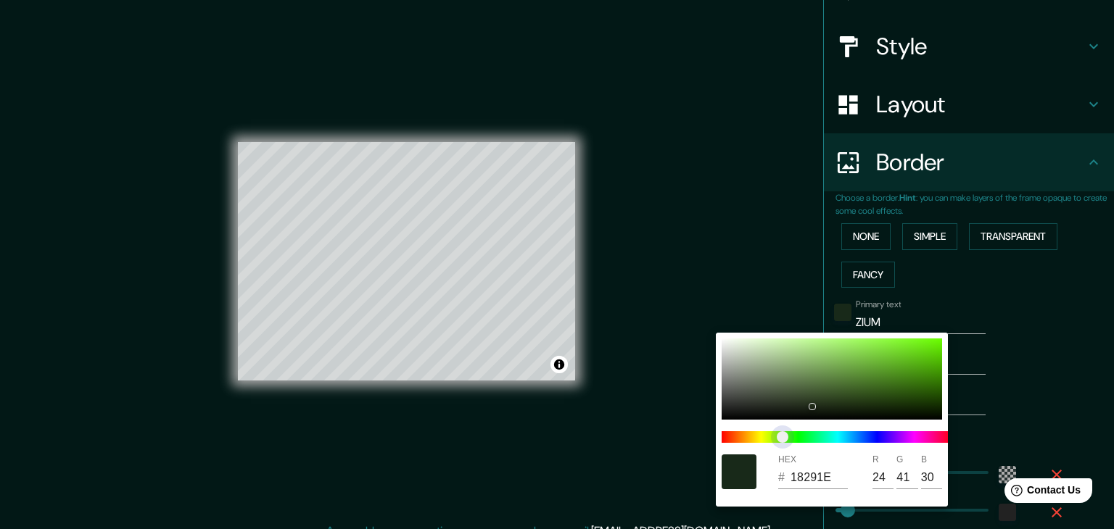
type input "32"
type input "223"
type input "37"
type input "182922"
type input "34"
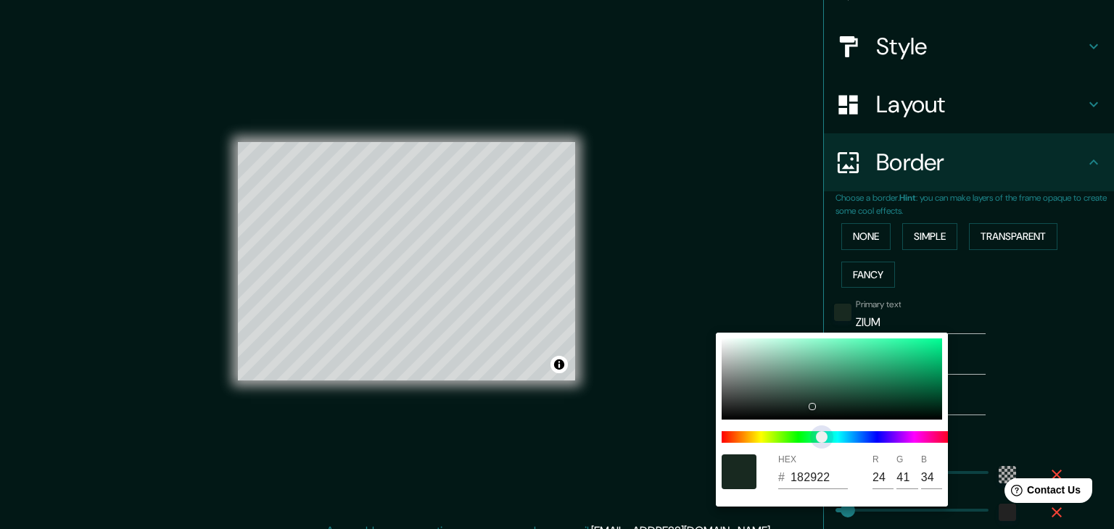
type input "223"
type input "37"
type input "182927"
type input "39"
type input "223"
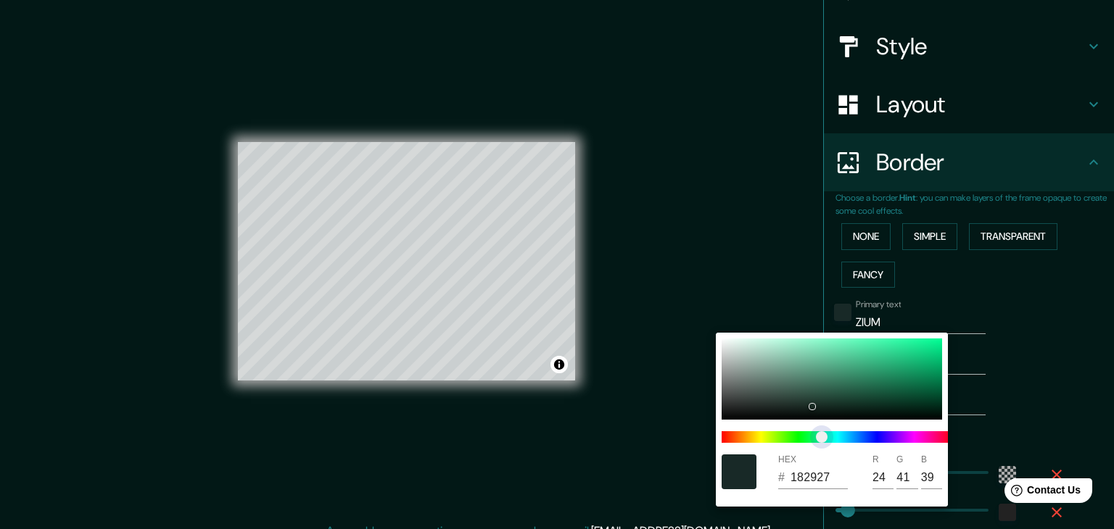
type input "37"
type input "182928"
type input "40"
type input "223"
type input "37"
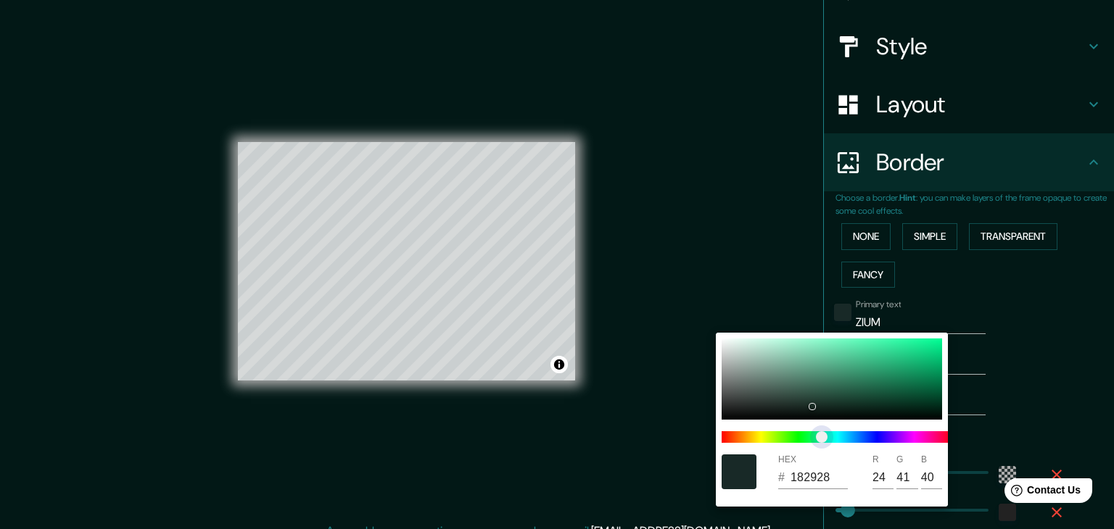
type input "182929"
type input "41"
type input "223"
type input "37"
type input "223"
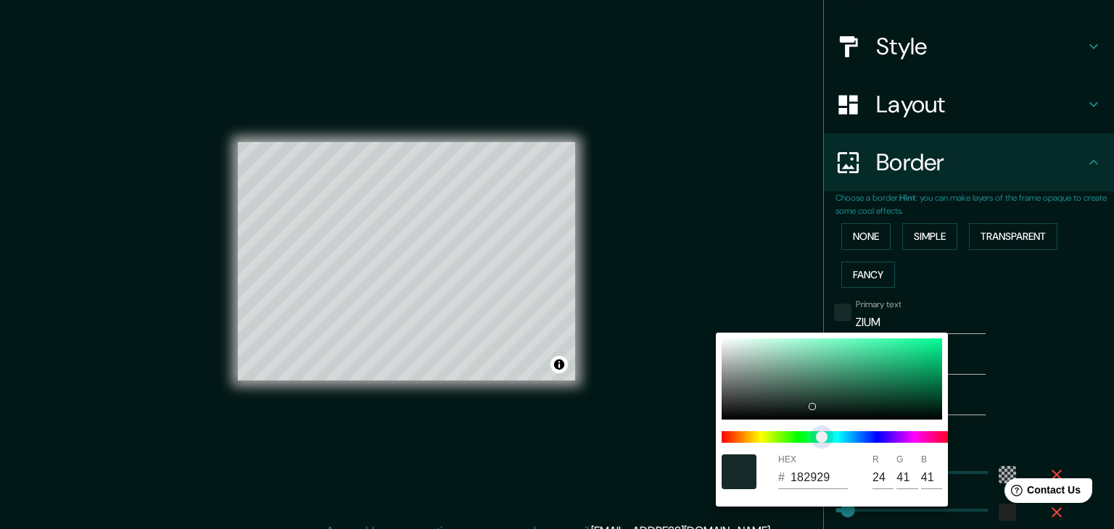
type input "37"
type input "182829"
type input "40"
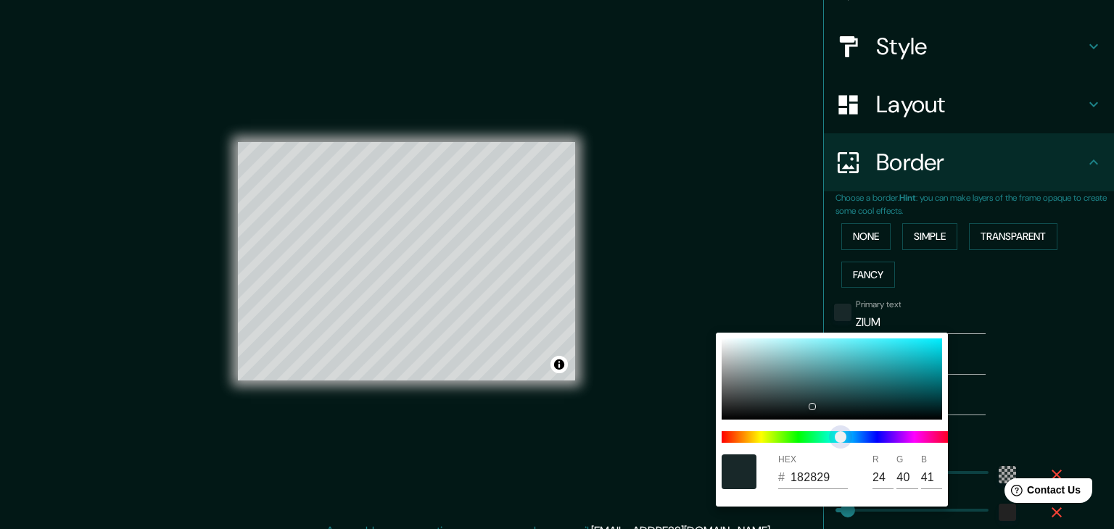
type input "223"
type input "37"
type input "182629"
type input "38"
type input "223"
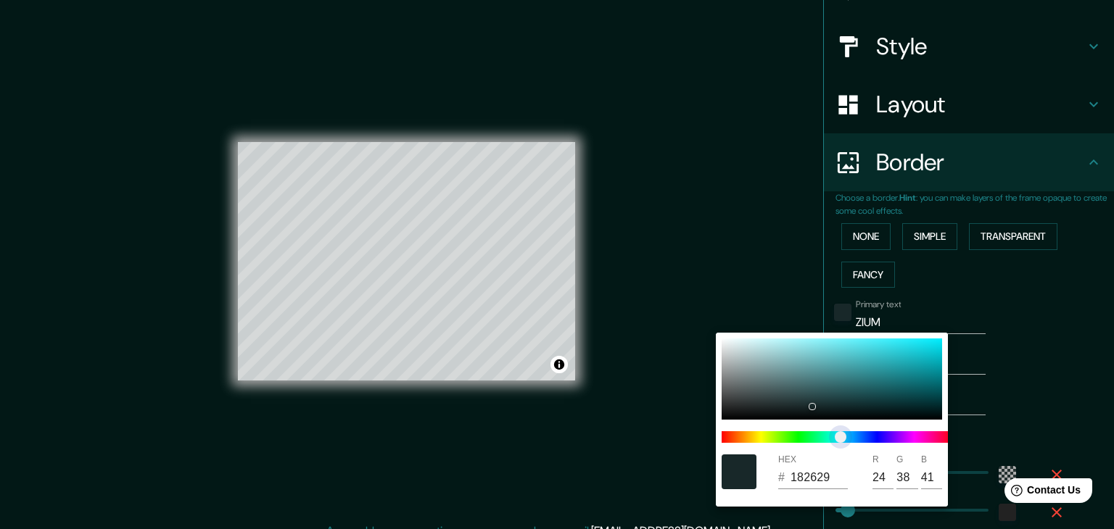
type input "37"
type input "182529"
type input "37"
type input "223"
type input "37"
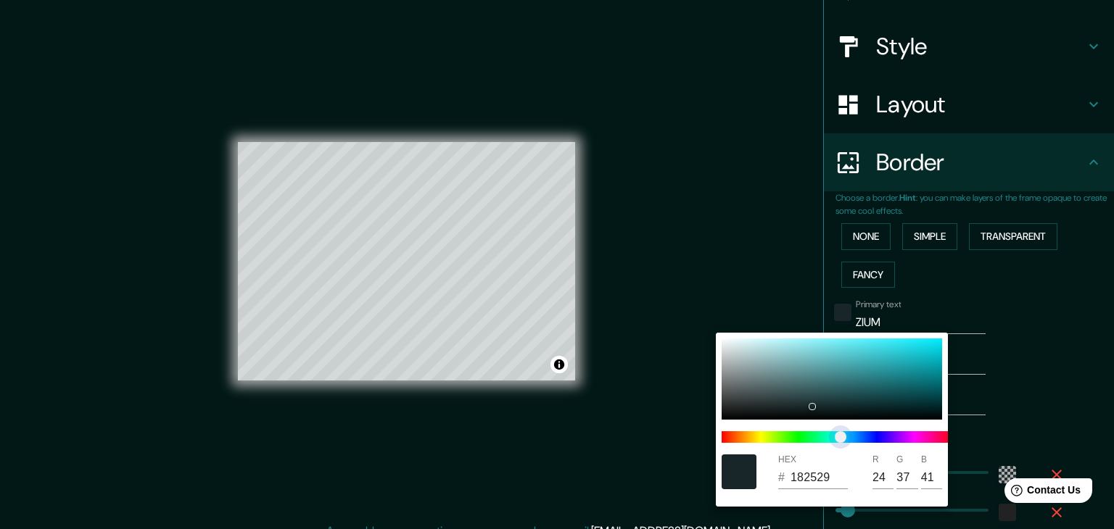
type input "182429"
type input "36"
type input "223"
type input "37"
type input "182329"
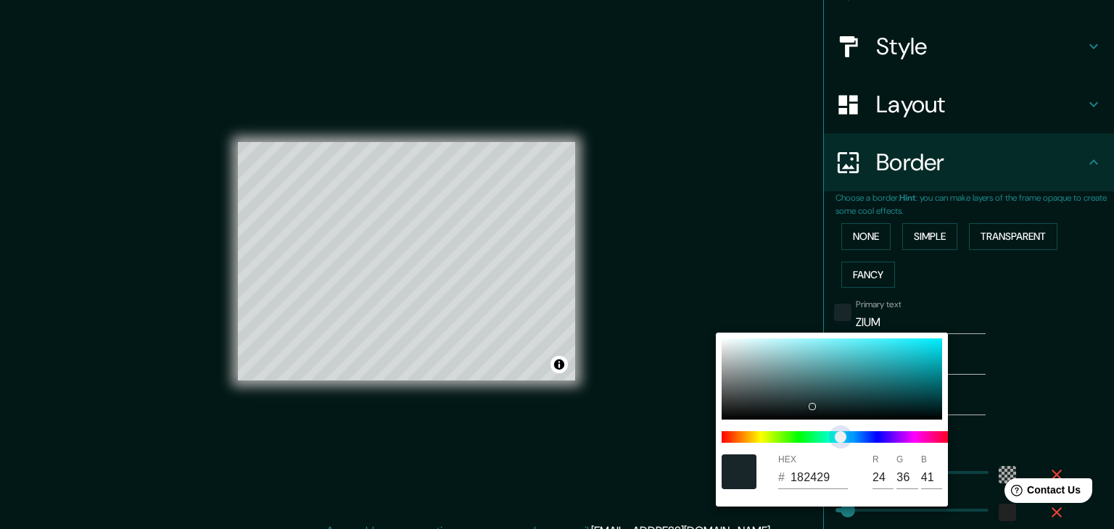
type input "35"
type input "223"
type input "37"
type input "182229"
type input "34"
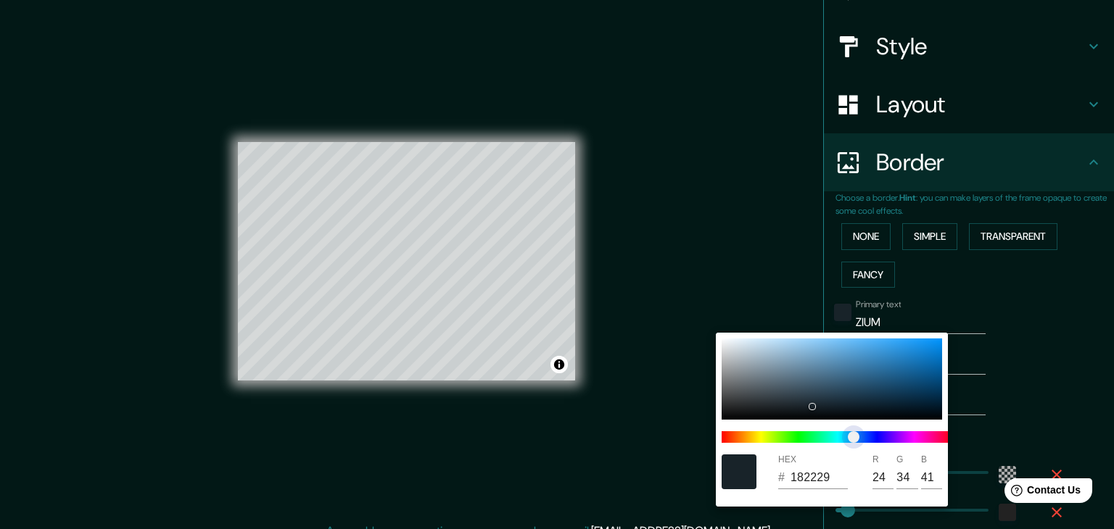
type input "223"
type input "37"
type input "223"
type input "37"
type input "223"
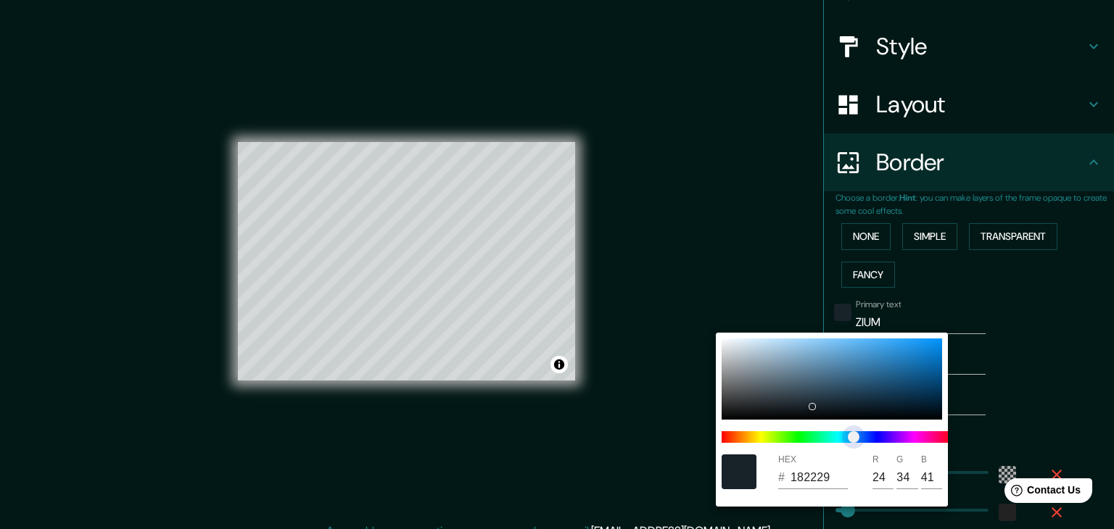
type input "37"
type input "182029"
type input "32"
type input "223"
type input "37"
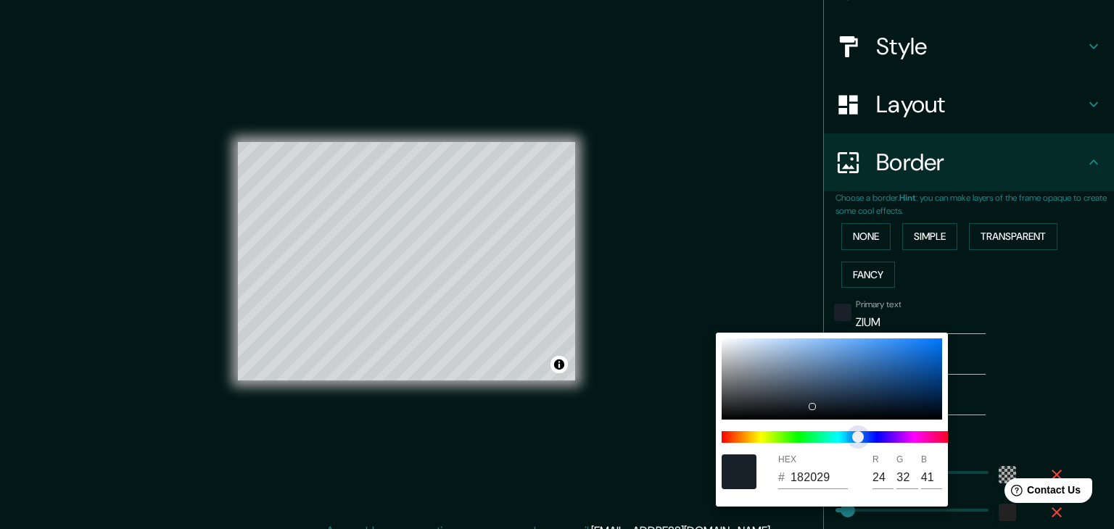
type input "223"
type input "37"
drag, startPoint x: 723, startPoint y: 438, endPoint x: 859, endPoint y: 445, distance: 135.8
click at [859, 443] on span "color slider" at bounding box center [858, 437] width 12 height 12
type input "223"
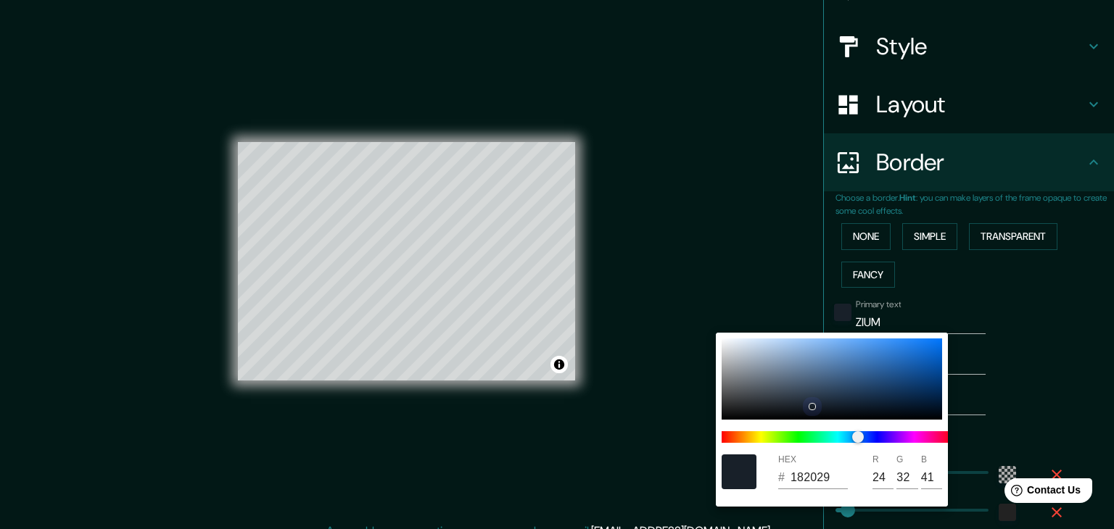
type input "37"
type input "4470A3"
type input "68"
type input "112"
type input "163"
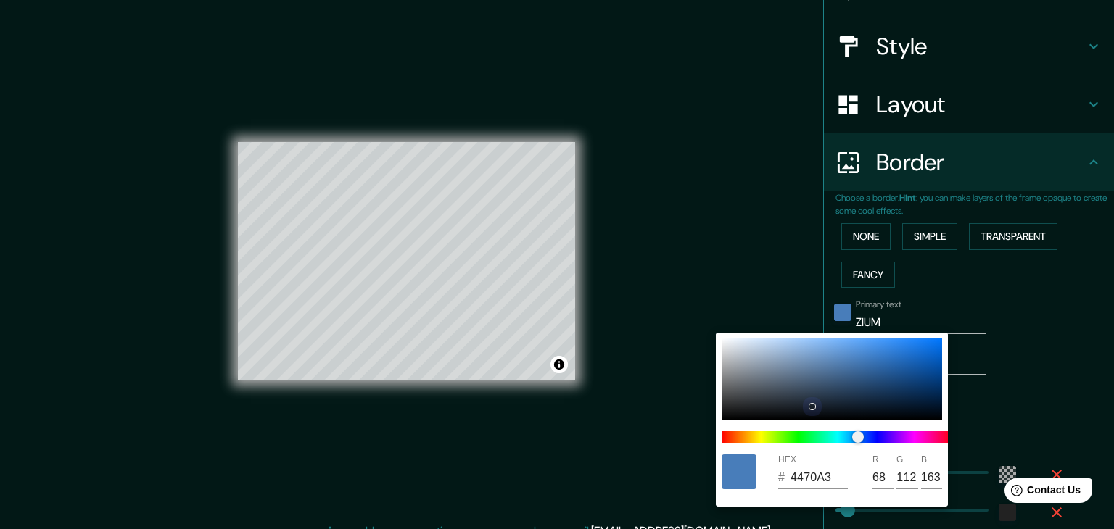
type input "223"
type input "37"
type input "487DBA"
type input "72"
type input "125"
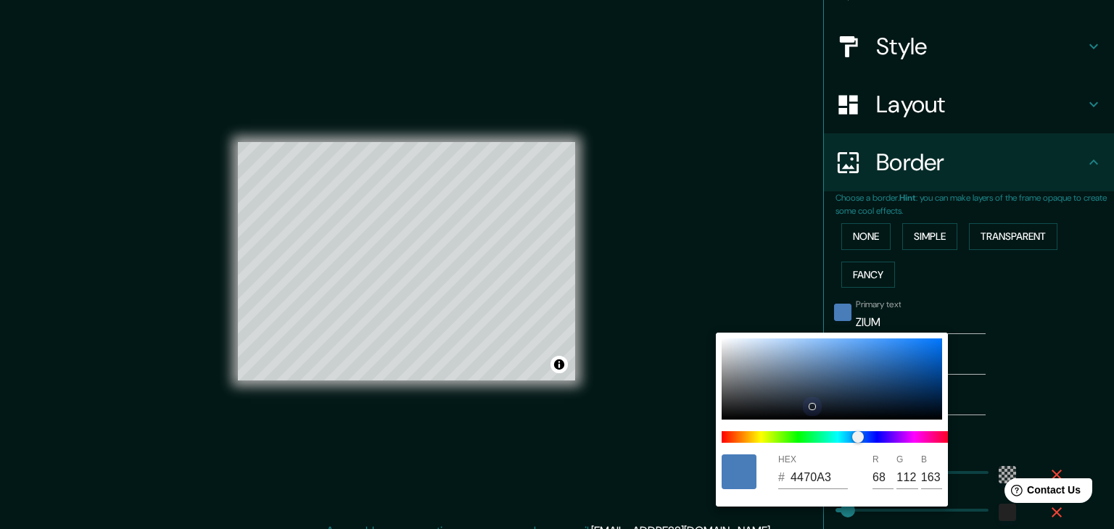
type input "186"
type input "223"
type input "37"
type input "4D87CA"
type input "77"
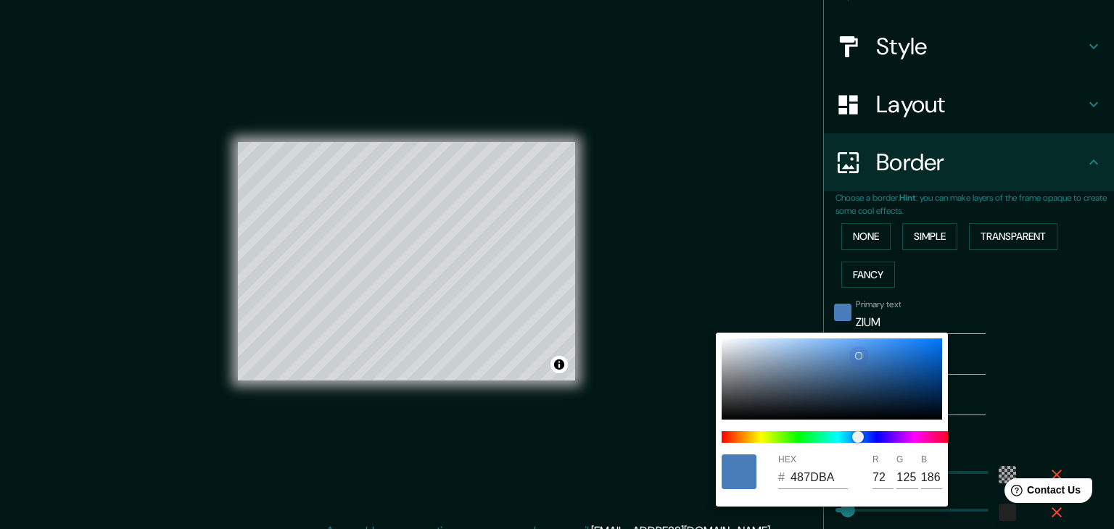
type input "135"
type input "202"
type input "223"
type input "37"
type input "5495DF"
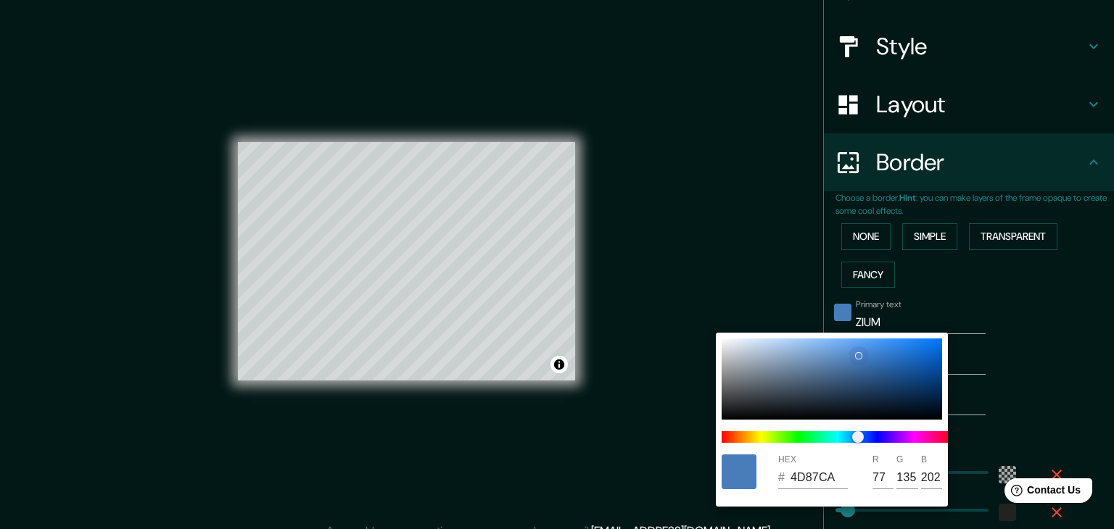
type input "84"
type input "149"
type input "223"
type input "37"
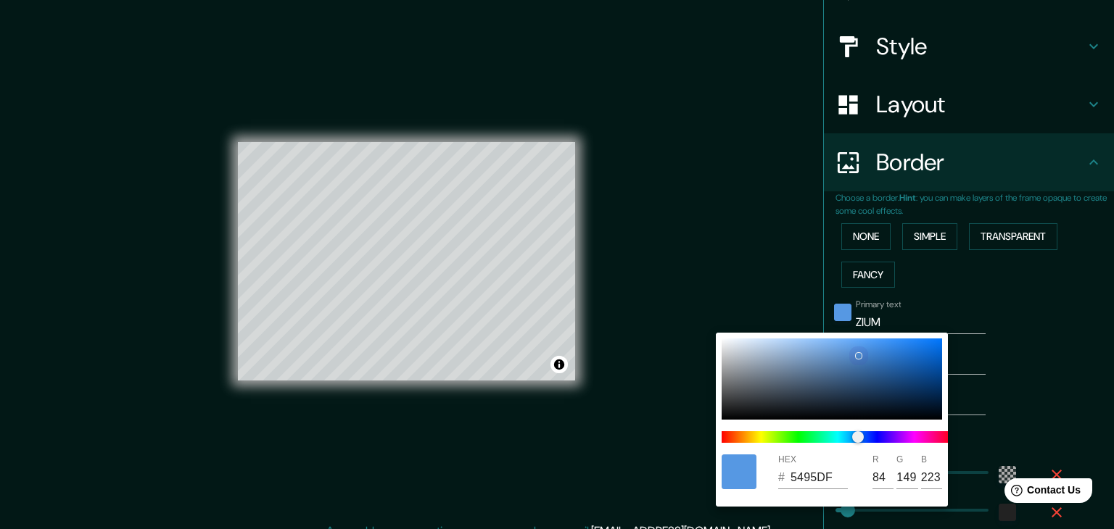
type input "5698E3"
type input "86"
type input "152"
type input "227"
type input "223"
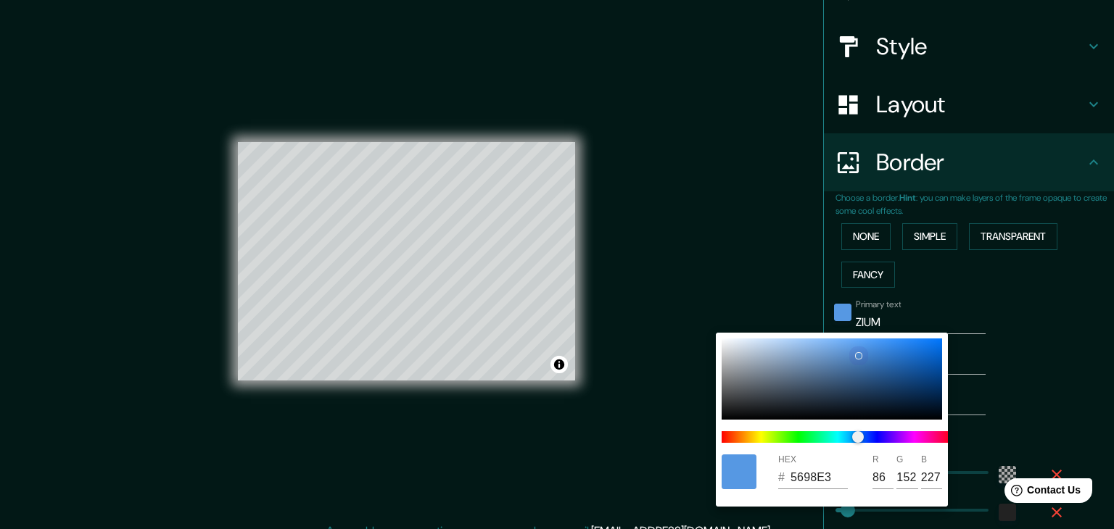
type input "37"
type input "5A9FEF"
type input "90"
type input "159"
type input "239"
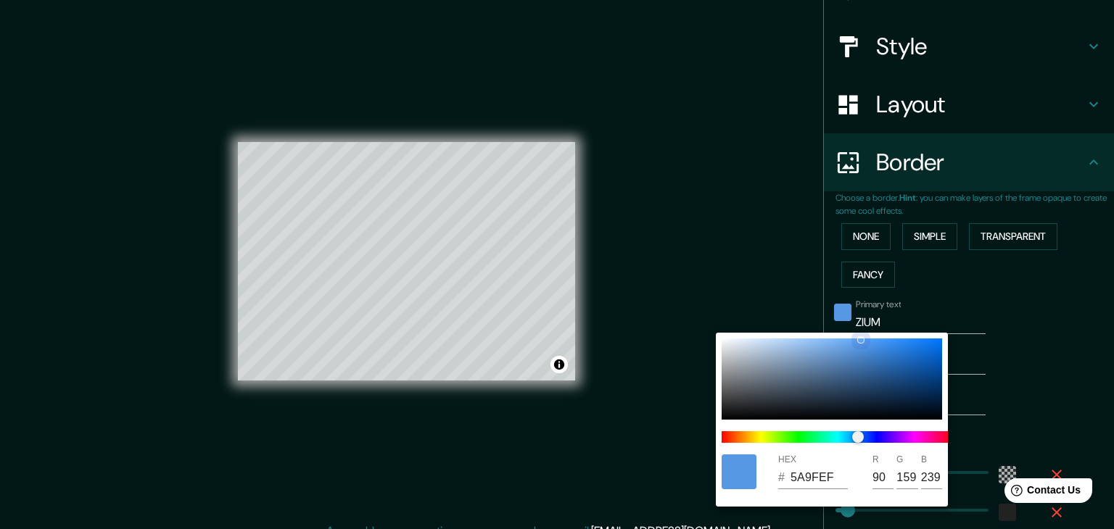
type input "223"
type input "37"
type input "5EA8FD"
type input "94"
type input "168"
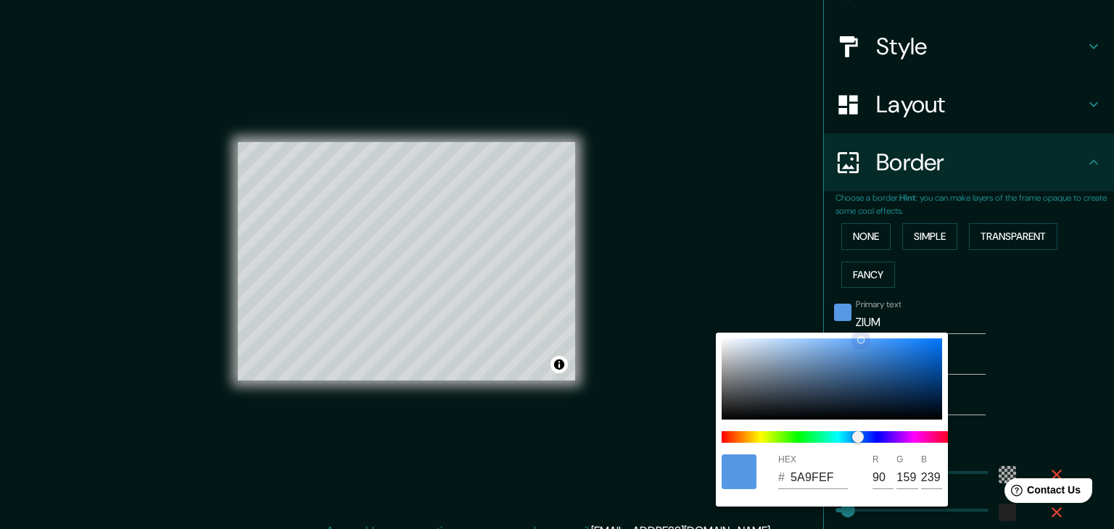
type input "253"
type input "223"
type input "37"
type input "5EA9FF"
type input "169"
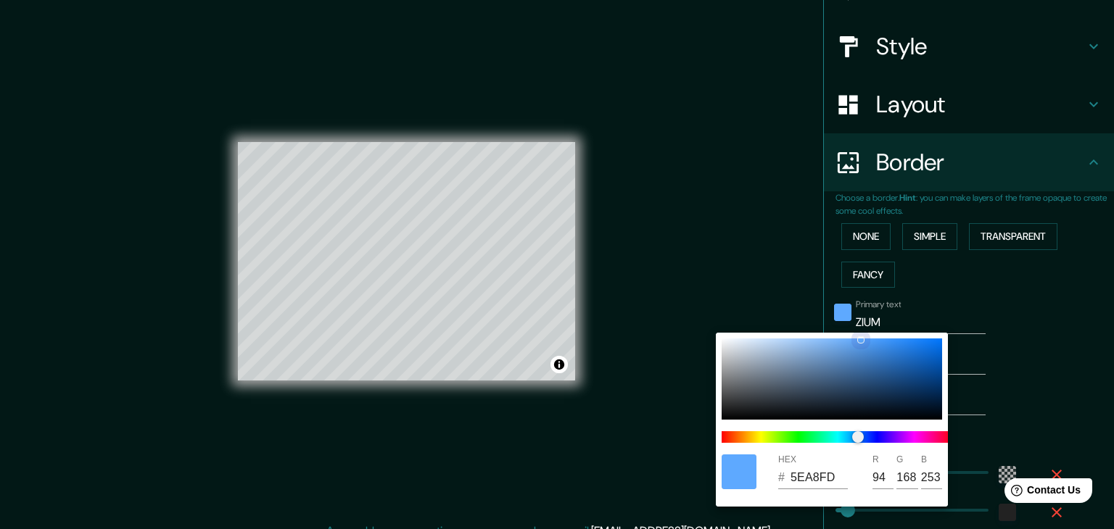
type input "255"
type input "223"
type input "37"
type input "223"
type input "37"
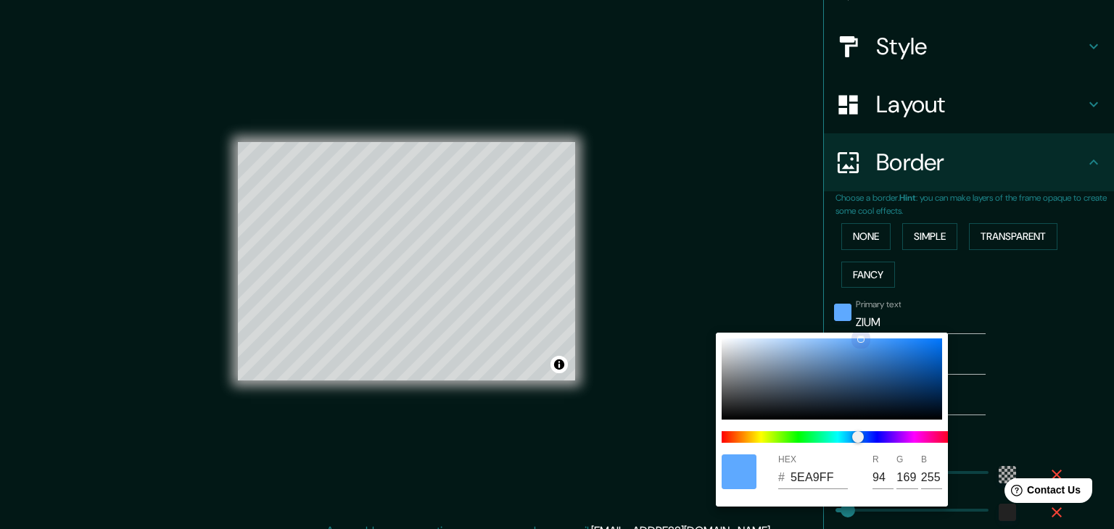
type input "2F8DF8"
type input "47"
type input "141"
type input "248"
type input "223"
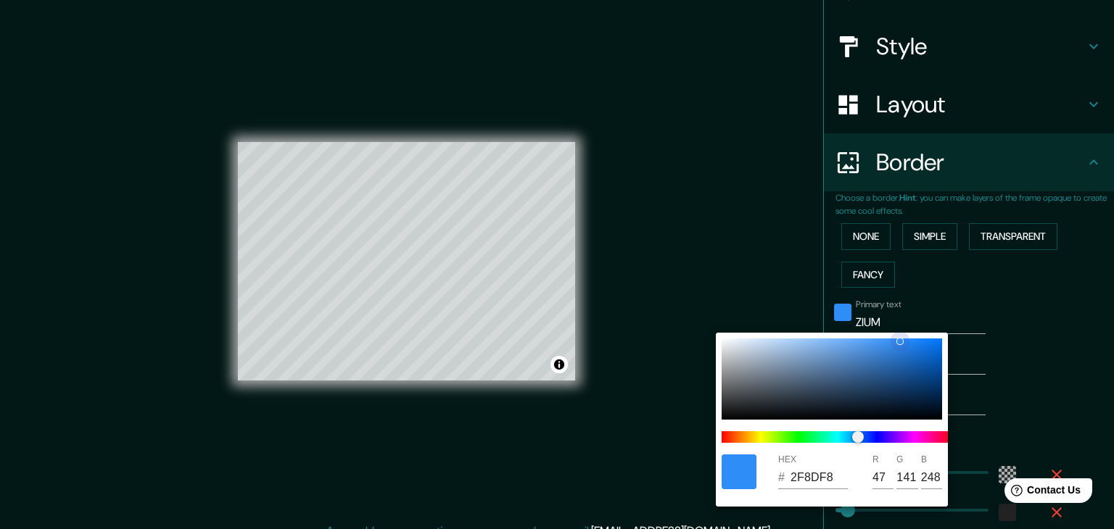
type input "37"
type input "195498"
type input "25"
type input "84"
type input "152"
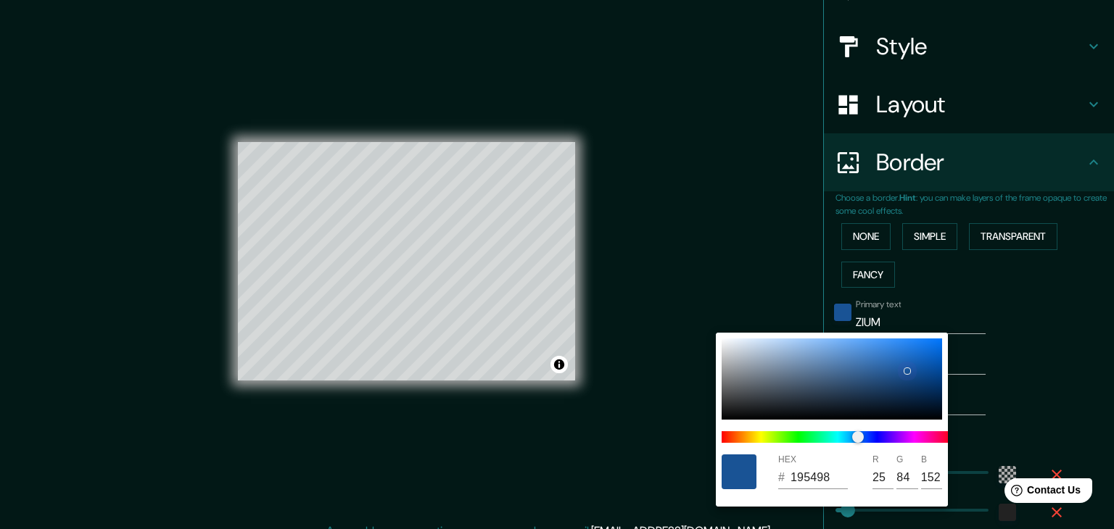
type input "223"
type input "37"
type input "195395"
type input "83"
type input "149"
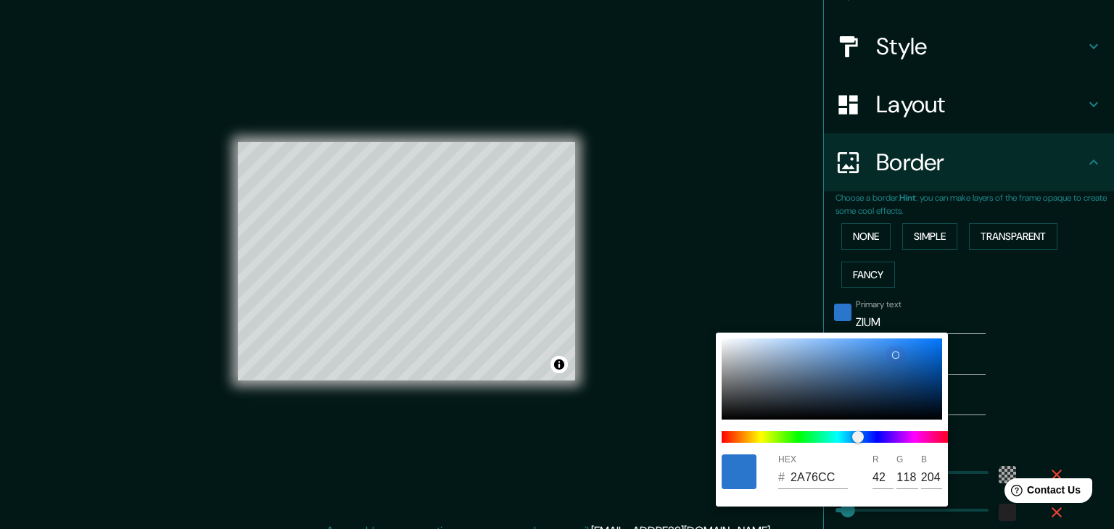
drag, startPoint x: 835, startPoint y: 399, endPoint x: 895, endPoint y: 315, distance: 103.0
click at [895, 315] on div "HEX # 2A76CC R 42 G 118 B 204" at bounding box center [557, 264] width 1114 height 529
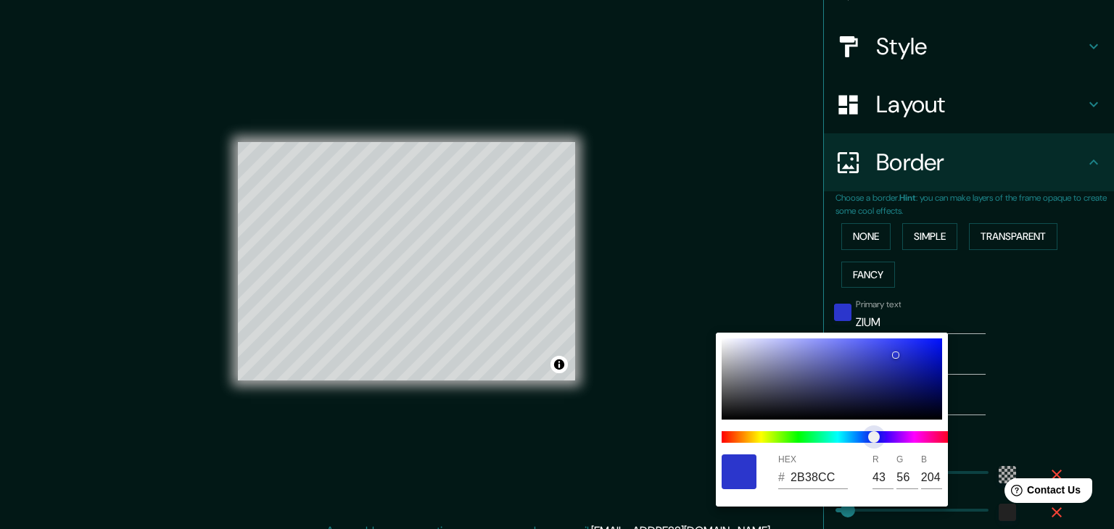
drag, startPoint x: 858, startPoint y: 440, endPoint x: 873, endPoint y: 439, distance: 15.2
click at [873, 439] on span "color slider" at bounding box center [874, 437] width 12 height 12
click at [873, 439] on span "color slider" at bounding box center [873, 437] width 12 height 12
drag, startPoint x: 891, startPoint y: 353, endPoint x: 873, endPoint y: 344, distance: 20.1
click at [873, 344] on div at bounding box center [873, 345] width 7 height 7
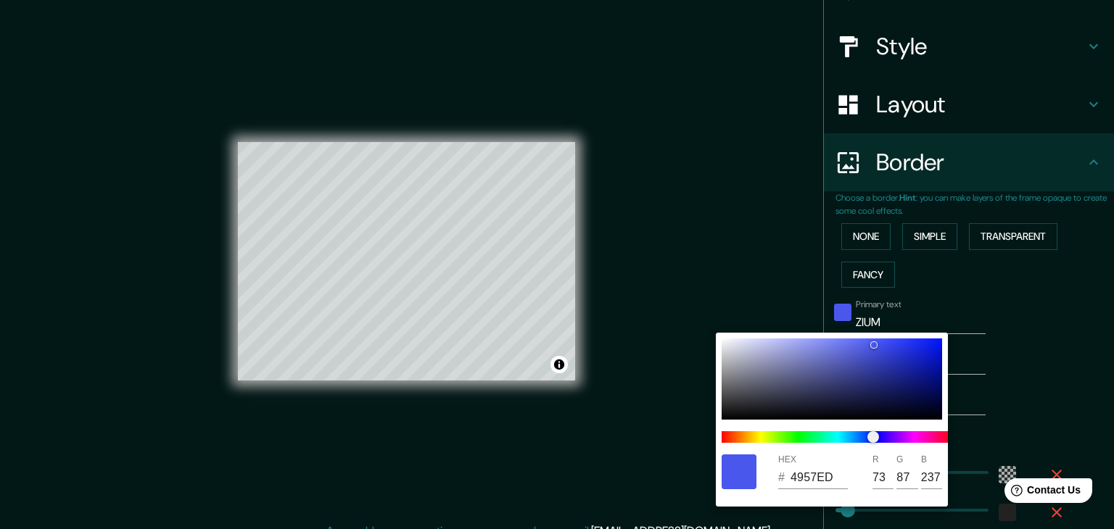
click at [1040, 365] on div at bounding box center [557, 264] width 1114 height 529
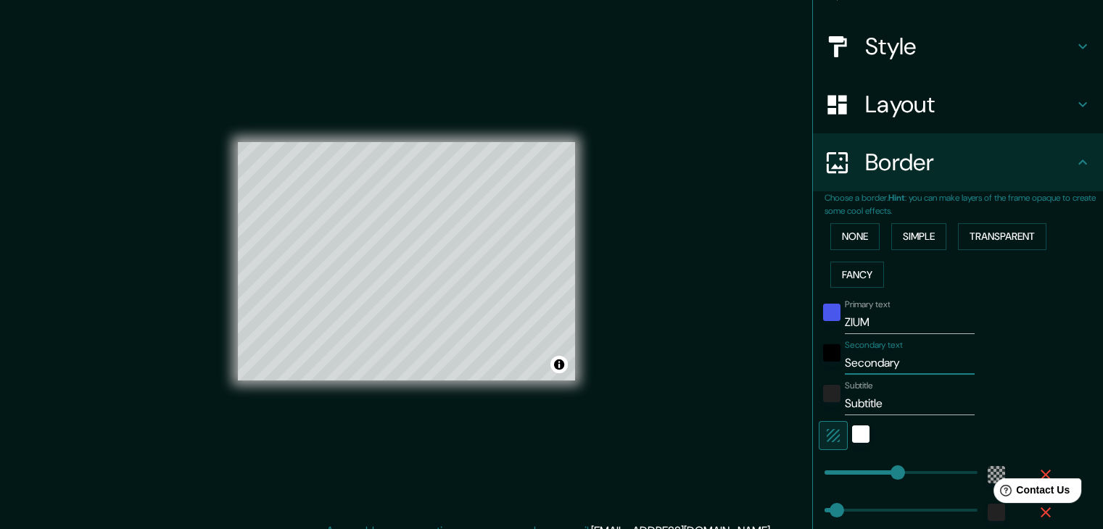
click at [877, 365] on input "Secondary" at bounding box center [910, 363] width 130 height 23
click at [870, 401] on input "Subtitle" at bounding box center [910, 403] width 130 height 23
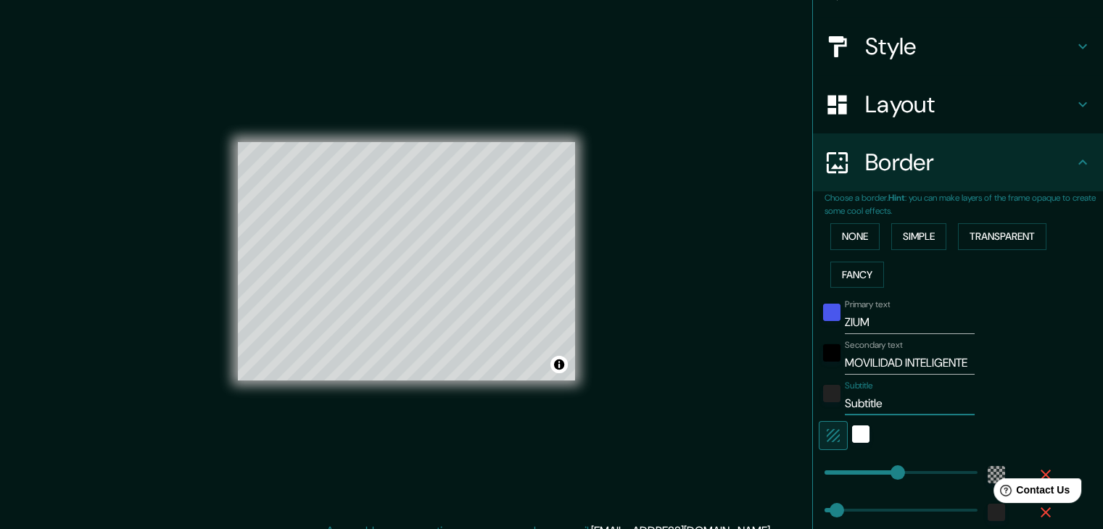
click at [870, 401] on input "Subtitle" at bounding box center [910, 403] width 130 height 23
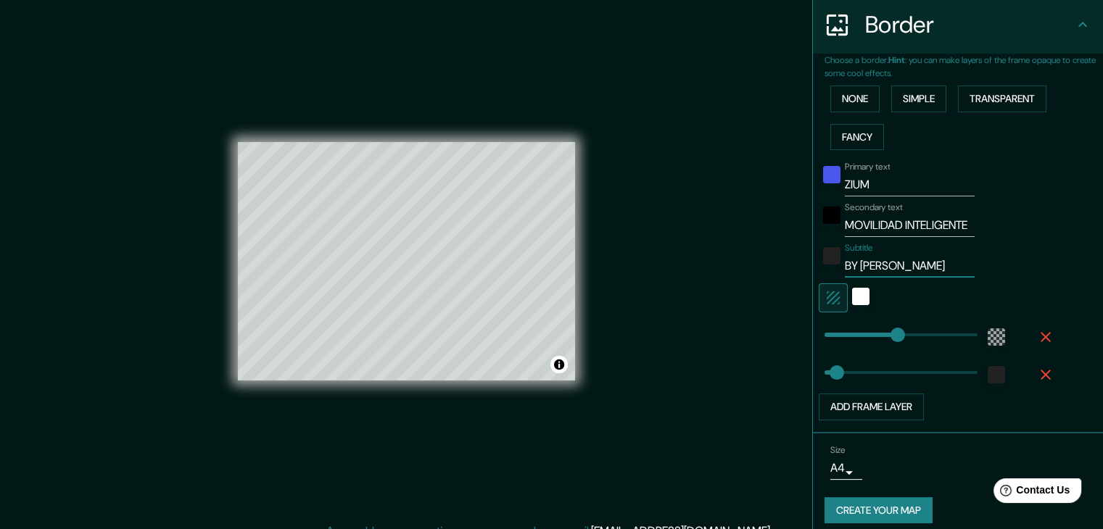
scroll to position [294, 0]
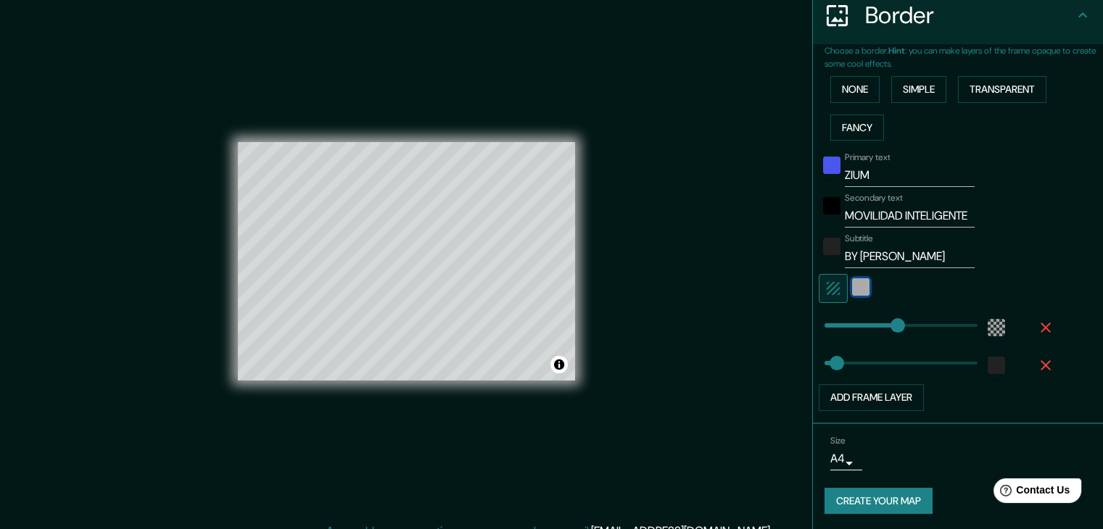
click at [852, 289] on div "white" at bounding box center [860, 286] width 17 height 17
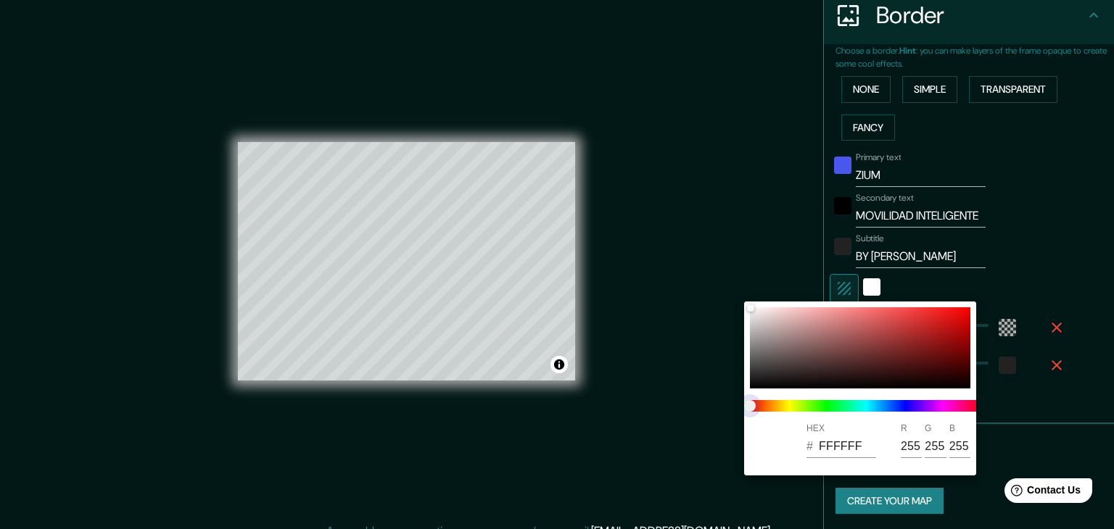
click at [904, 408] on span at bounding box center [866, 406] width 232 height 12
click at [812, 408] on span at bounding box center [866, 406] width 232 height 12
click at [746, 408] on span "color slider" at bounding box center [750, 406] width 12 height 12
drag, startPoint x: 746, startPoint y: 408, endPoint x: 764, endPoint y: 344, distance: 66.1
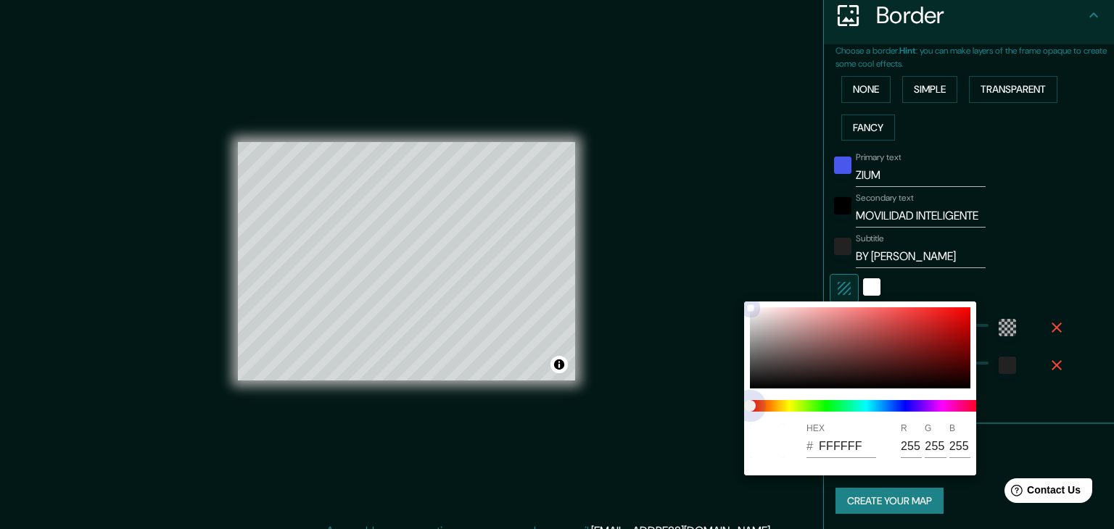
click at [764, 344] on div "HEX # FFFFFF R 255 G 255 B 255" at bounding box center [860, 389] width 232 height 174
click at [764, 344] on div at bounding box center [764, 345] width 6 height 6
drag, startPoint x: 801, startPoint y: 350, endPoint x: 1004, endPoint y: 273, distance: 216.2
click at [1004, 273] on div "HEX # EF0000 R 239 G 0 B 0" at bounding box center [557, 264] width 1114 height 529
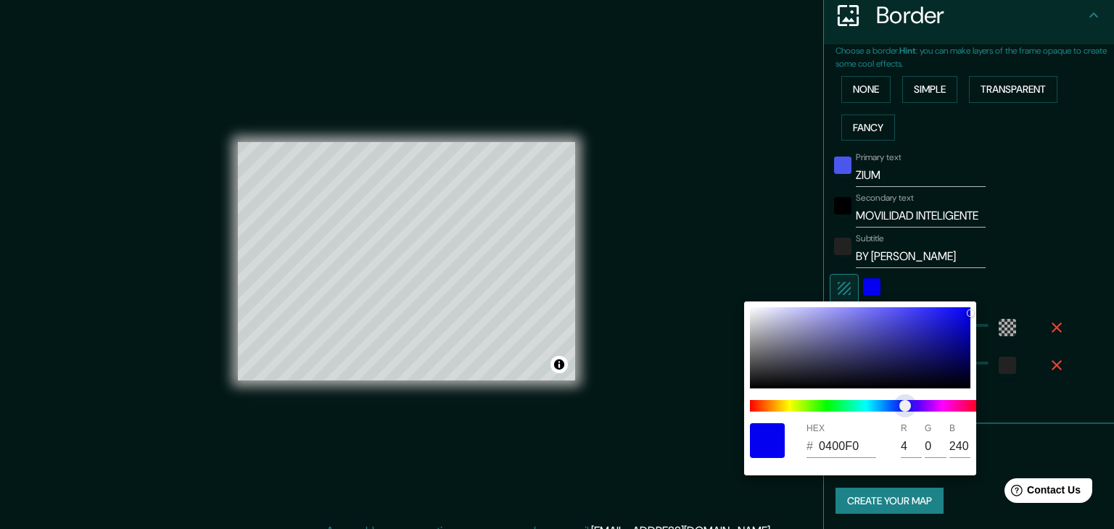
drag, startPoint x: 750, startPoint y: 407, endPoint x: 905, endPoint y: 401, distance: 155.3
click at [905, 401] on span "color slider" at bounding box center [905, 406] width 12 height 12
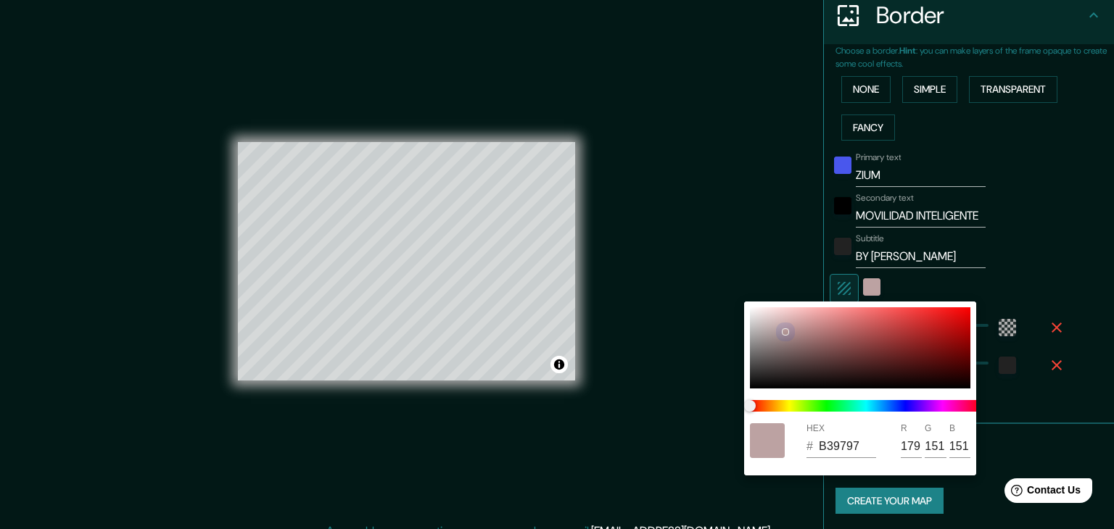
drag, startPoint x: 962, startPoint y: 314, endPoint x: 908, endPoint y: 401, distance: 102.2
click at [764, 326] on div at bounding box center [860, 347] width 220 height 81
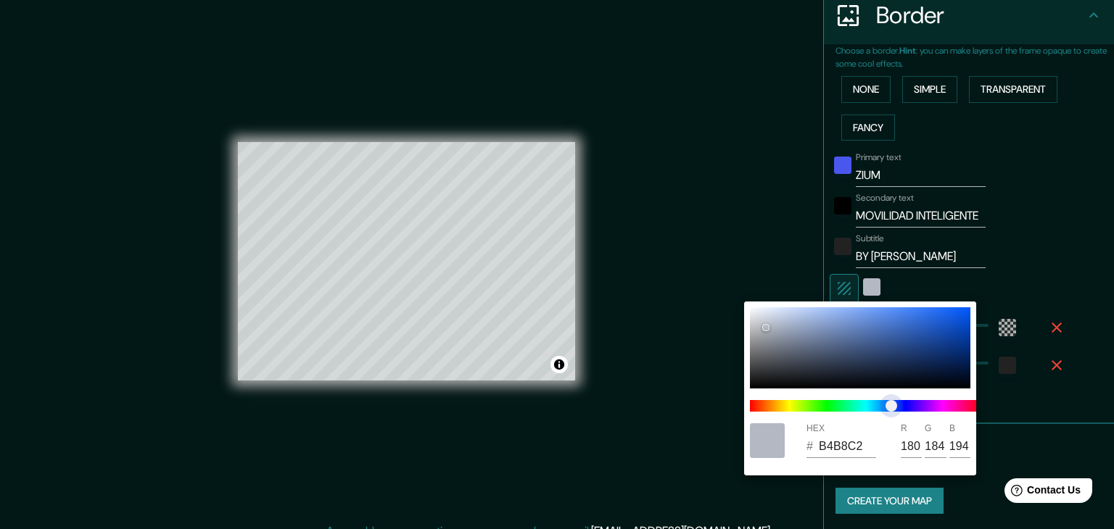
drag, startPoint x: 901, startPoint y: 402, endPoint x: 893, endPoint y: 408, distance: 9.9
click at [893, 408] on span at bounding box center [866, 406] width 232 height 12
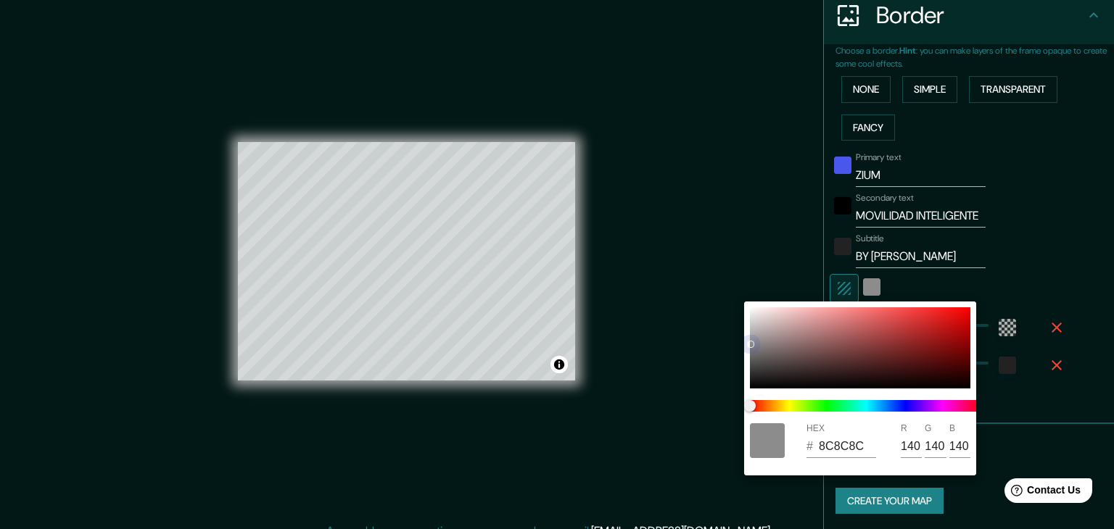
drag, startPoint x: 761, startPoint y: 329, endPoint x: 751, endPoint y: 344, distance: 18.7
click at [751, 344] on div at bounding box center [750, 344] width 7 height 7
click at [901, 405] on span at bounding box center [866, 406] width 232 height 12
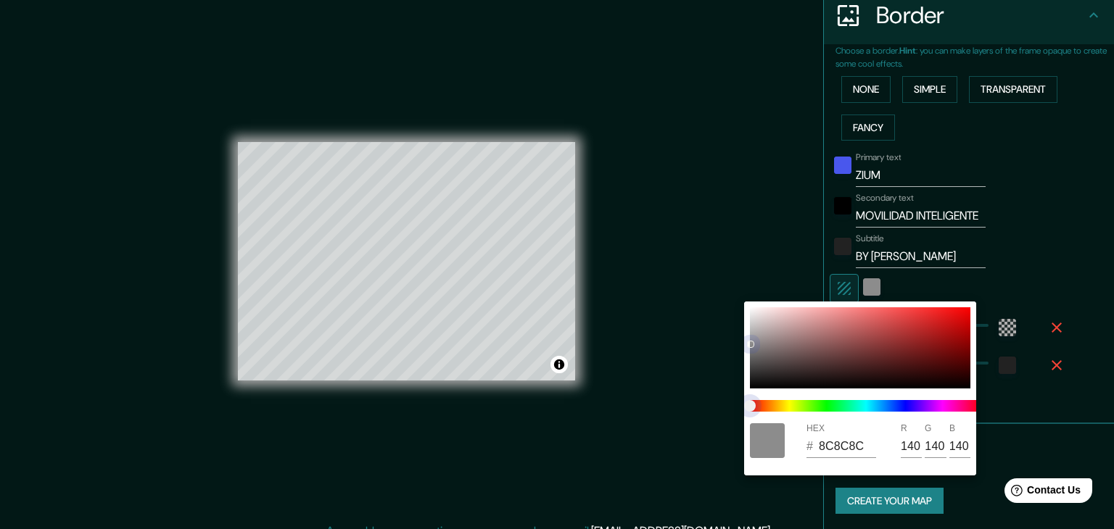
drag, startPoint x: 748, startPoint y: 408, endPoint x: 776, endPoint y: 352, distance: 62.3
click at [776, 352] on div "HEX # 8C8C8C R 140 G 140 B 140" at bounding box center [860, 389] width 232 height 174
click at [776, 352] on div at bounding box center [777, 353] width 6 height 6
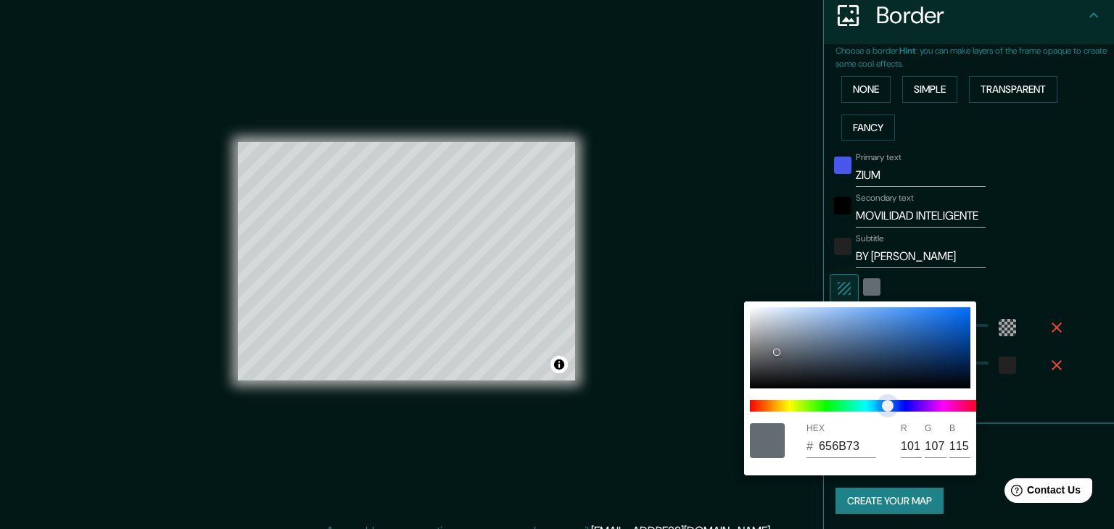
drag, startPoint x: 754, startPoint y: 400, endPoint x: 888, endPoint y: 403, distance: 134.2
click at [888, 403] on span "color slider" at bounding box center [888, 406] width 12 height 12
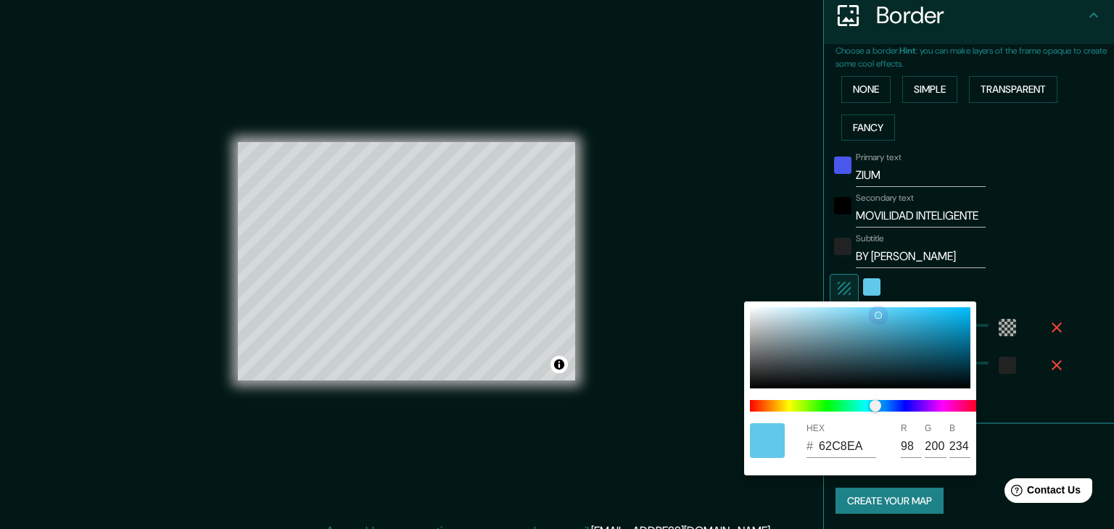
drag, startPoint x: 775, startPoint y: 351, endPoint x: 876, endPoint y: 314, distance: 107.4
click at [876, 314] on div at bounding box center [878, 316] width 6 height 6
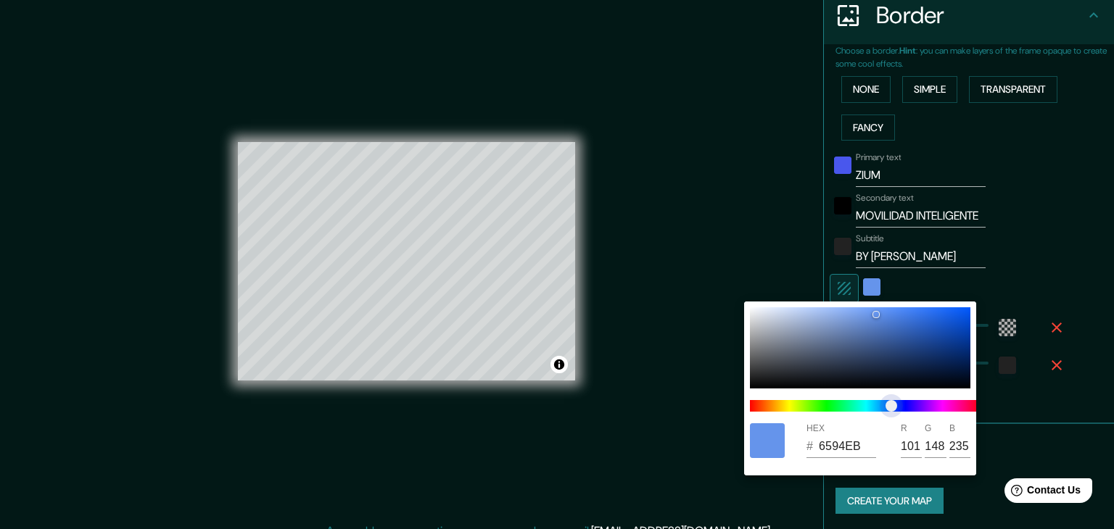
drag, startPoint x: 878, startPoint y: 404, endPoint x: 891, endPoint y: 404, distance: 13.1
click at [891, 404] on span "color slider" at bounding box center [891, 406] width 12 height 12
drag, startPoint x: 872, startPoint y: 313, endPoint x: 806, endPoint y: 302, distance: 67.6
click at [806, 302] on div "HEX # B1CCFF R 177 G 204 B 255" at bounding box center [860, 389] width 232 height 174
click at [809, 313] on div at bounding box center [860, 347] width 220 height 81
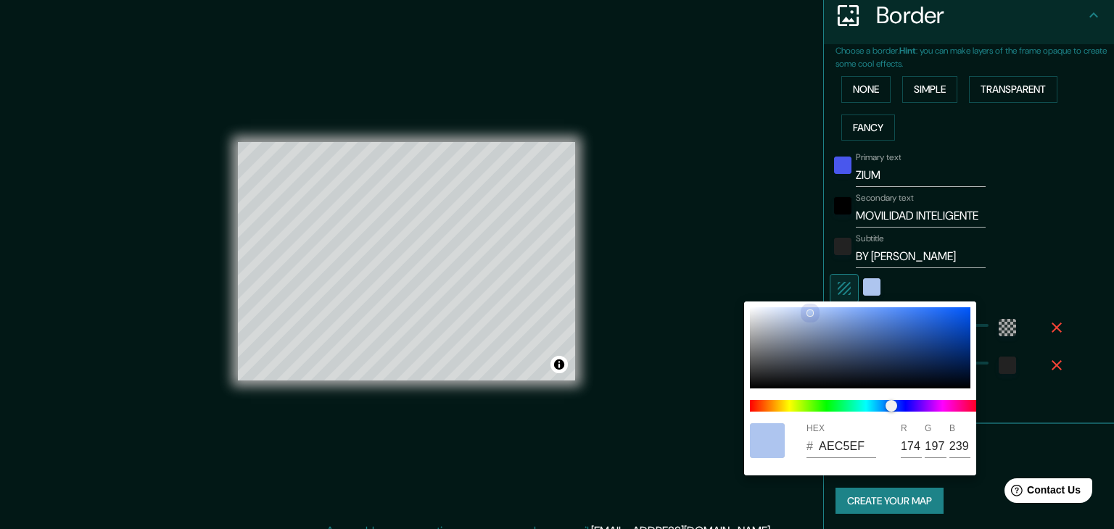
click at [809, 313] on div at bounding box center [810, 313] width 6 height 6
drag, startPoint x: 809, startPoint y: 311, endPoint x: 821, endPoint y: 299, distance: 17.4
click at [821, 299] on div "HEX # A7C7FF R 167 G 199 B 255" at bounding box center [557, 264] width 1114 height 529
click at [1076, 358] on div at bounding box center [557, 264] width 1114 height 529
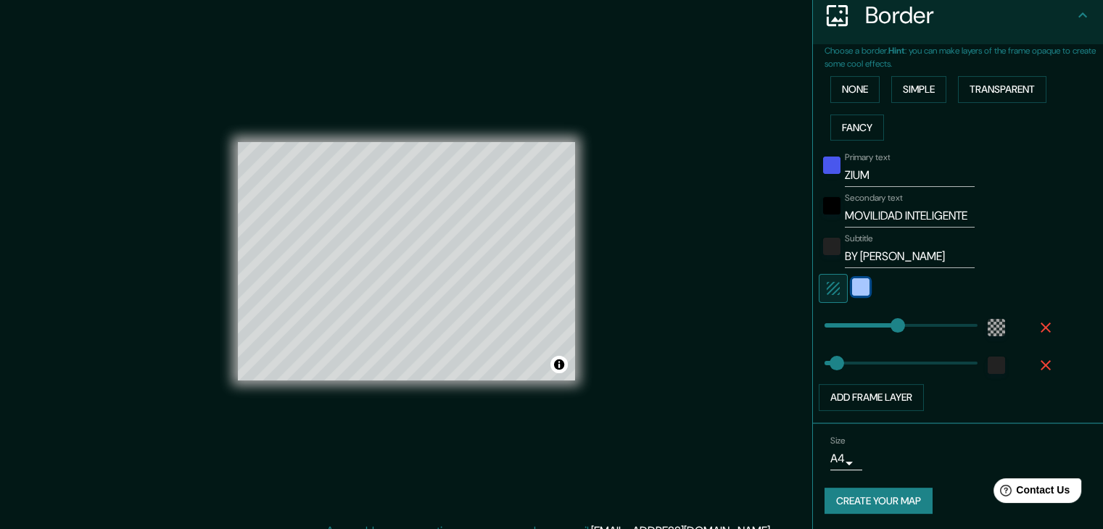
scroll to position [17, 0]
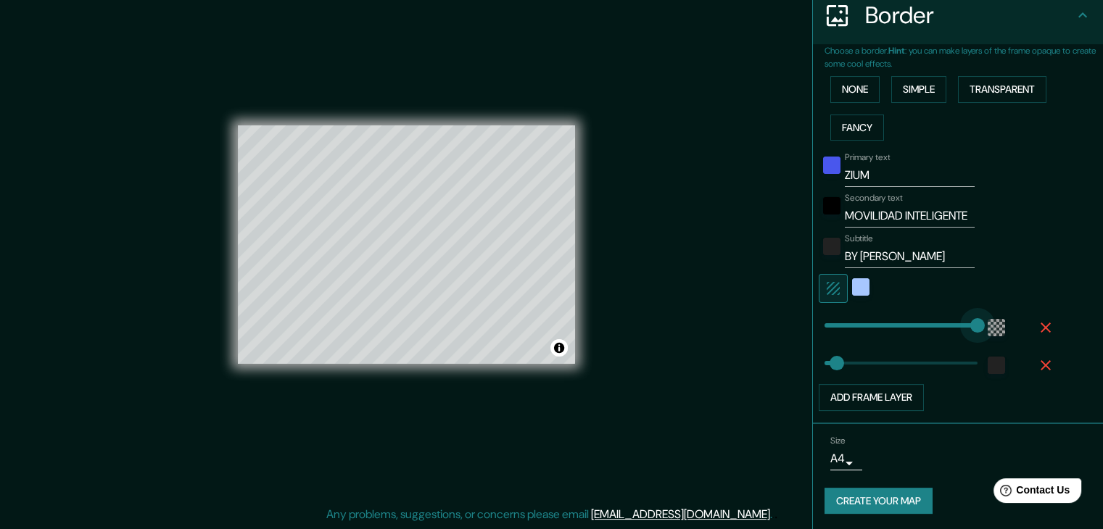
drag, startPoint x: 883, startPoint y: 327, endPoint x: 996, endPoint y: 316, distance: 113.6
drag, startPoint x: 962, startPoint y: 320, endPoint x: 908, endPoint y: 313, distance: 54.1
drag, startPoint x: 908, startPoint y: 317, endPoint x: 844, endPoint y: 311, distance: 64.1
drag, startPoint x: 843, startPoint y: 323, endPoint x: 821, endPoint y: 322, distance: 22.5
drag, startPoint x: 822, startPoint y: 326, endPoint x: 767, endPoint y: 324, distance: 55.1
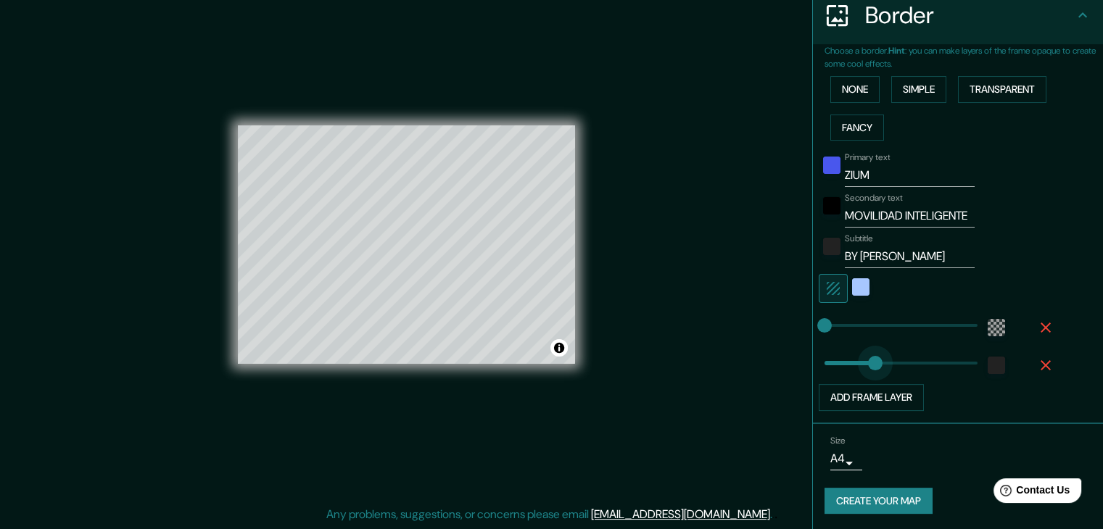
drag, startPoint x: 834, startPoint y: 363, endPoint x: 903, endPoint y: 365, distance: 68.9
drag, startPoint x: 893, startPoint y: 366, endPoint x: 852, endPoint y: 369, distance: 41.4
drag, startPoint x: 852, startPoint y: 369, endPoint x: 827, endPoint y: 366, distance: 25.5
click at [456, 41] on div "© Mapbox © OpenStreetMap Improve this map" at bounding box center [406, 245] width 337 height 476
